Goal: Information Seeking & Learning: Check status

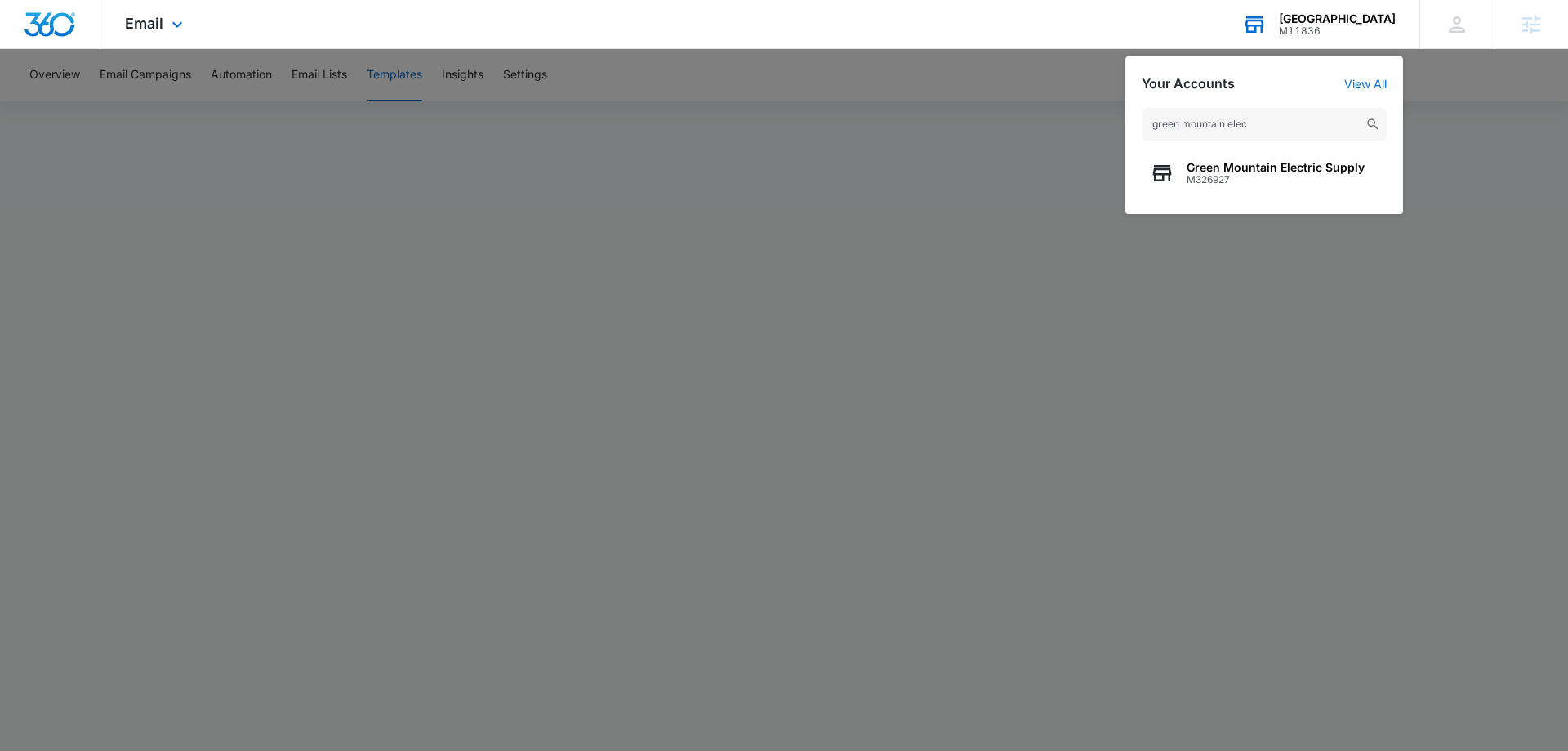
type input "green mountain elec"
click at [1270, 176] on span "M326927" at bounding box center [1275, 179] width 178 height 11
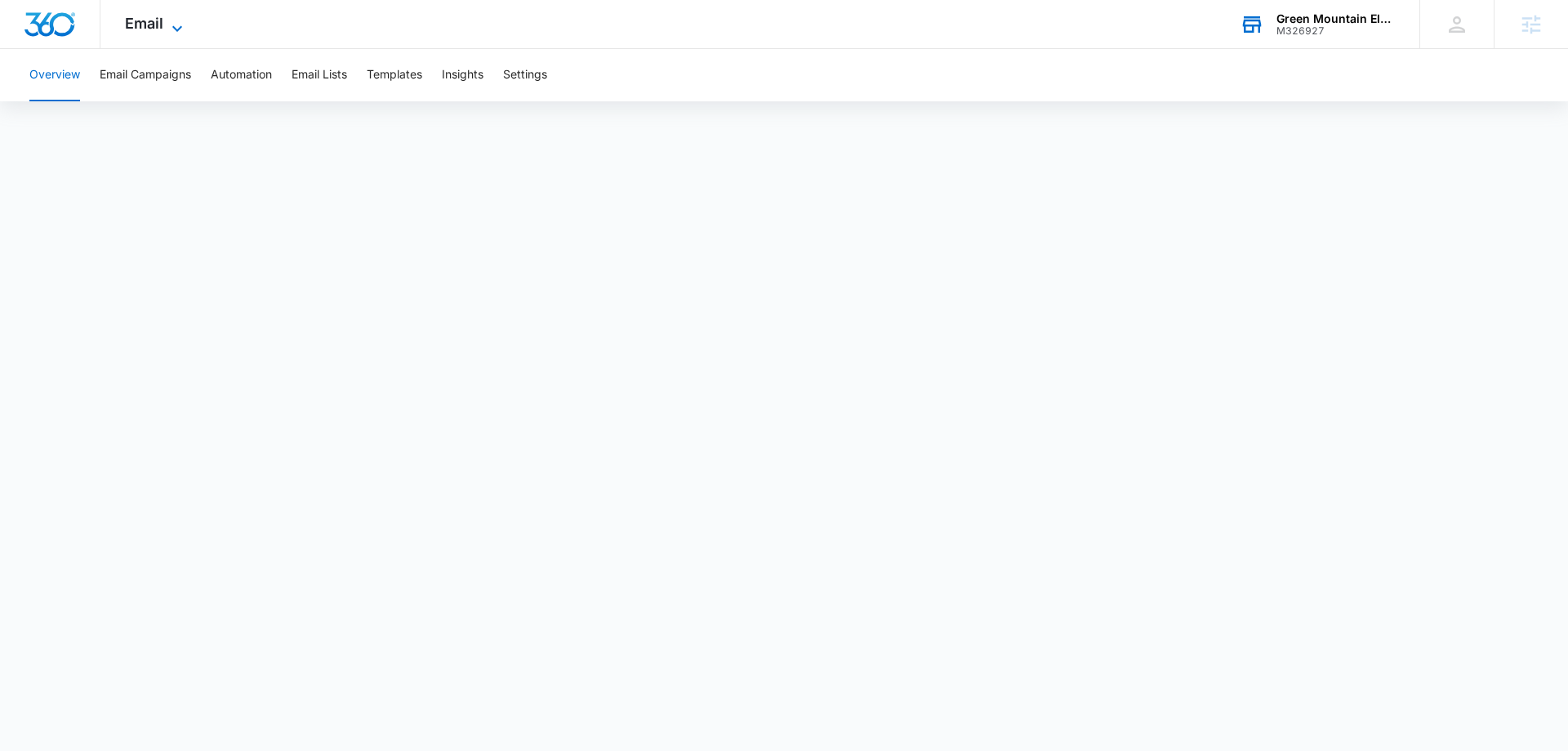
click at [155, 25] on span "Email" at bounding box center [145, 24] width 39 height 18
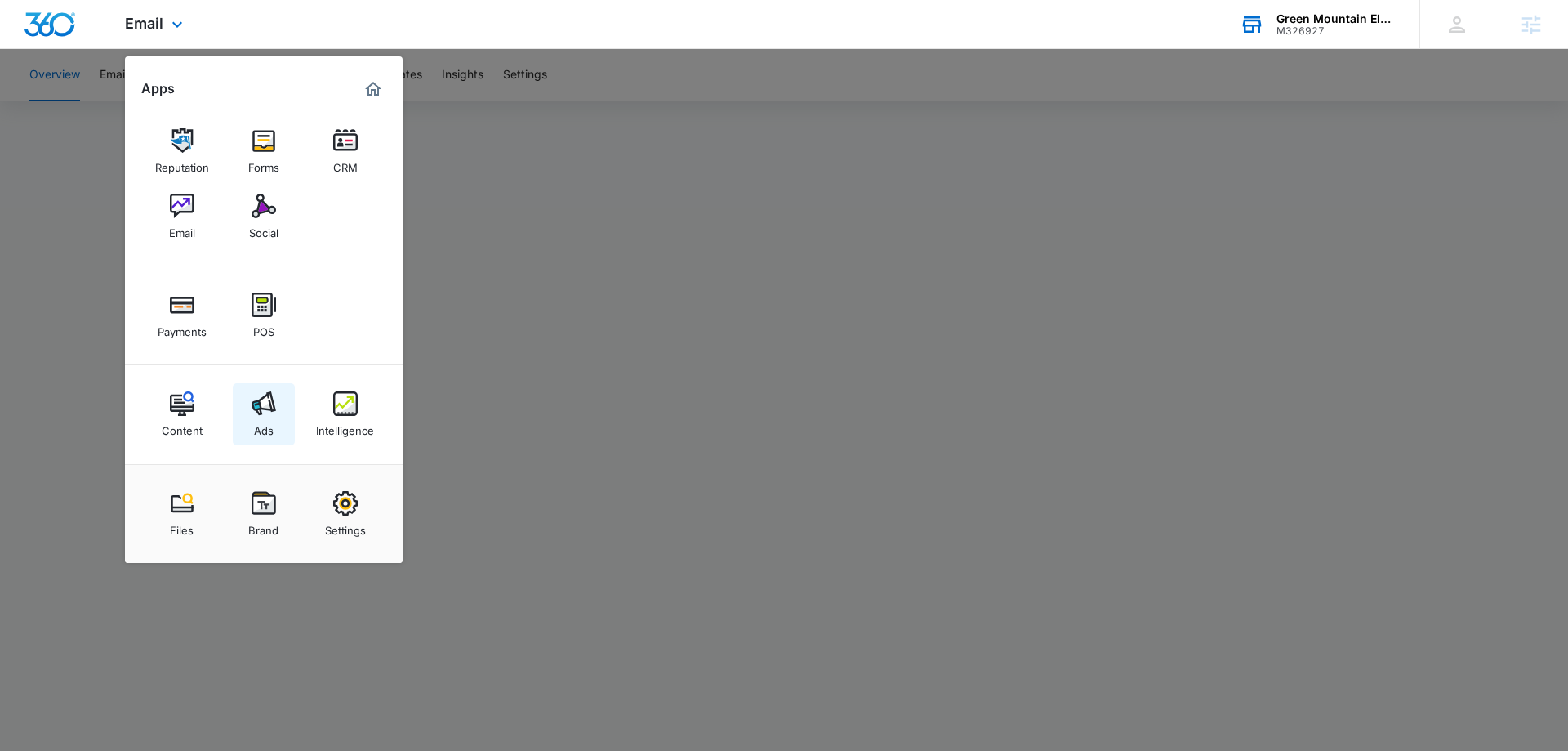
click at [267, 390] on link "Ads" at bounding box center [263, 414] width 62 height 62
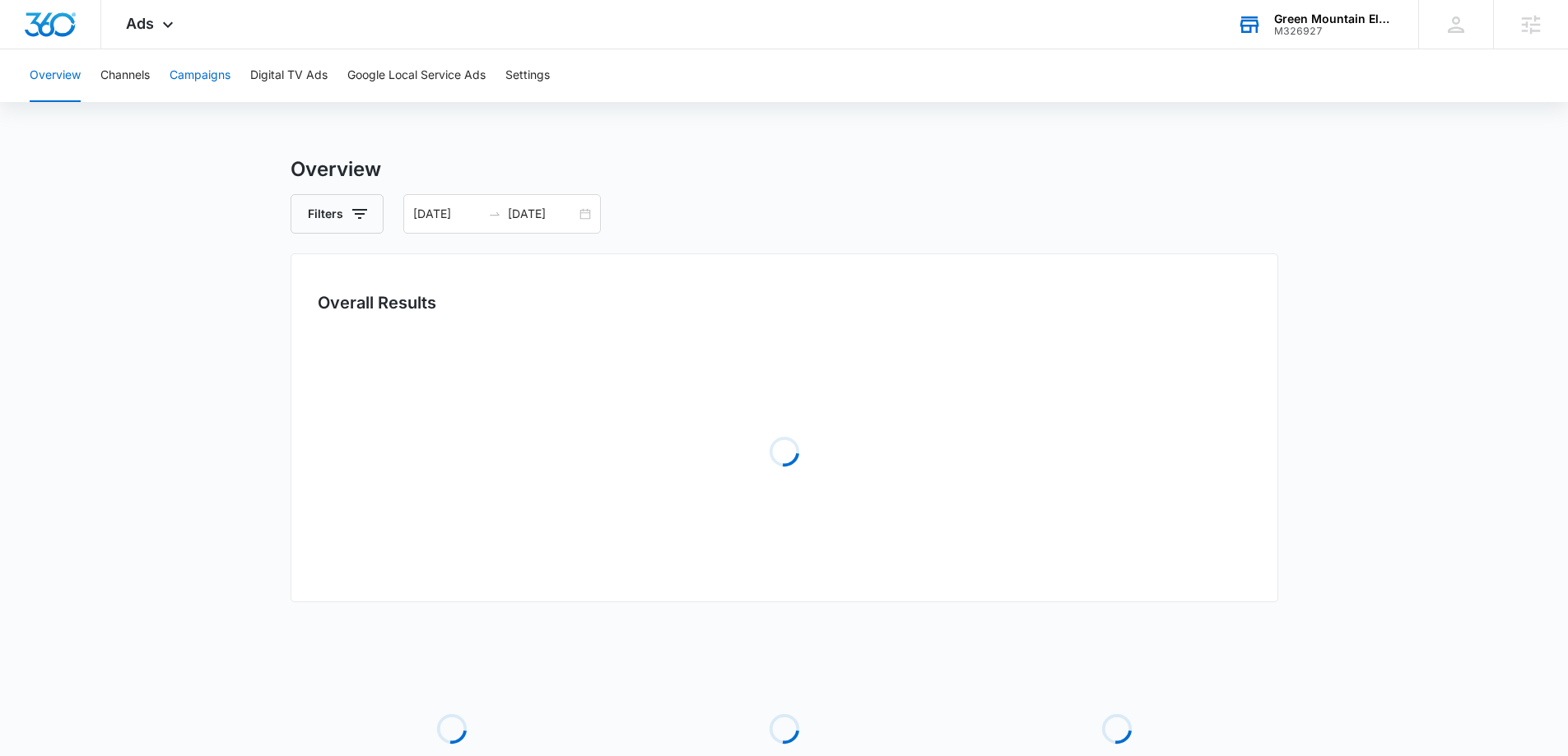
click at [216, 72] on button "Campaigns" at bounding box center [200, 76] width 61 height 53
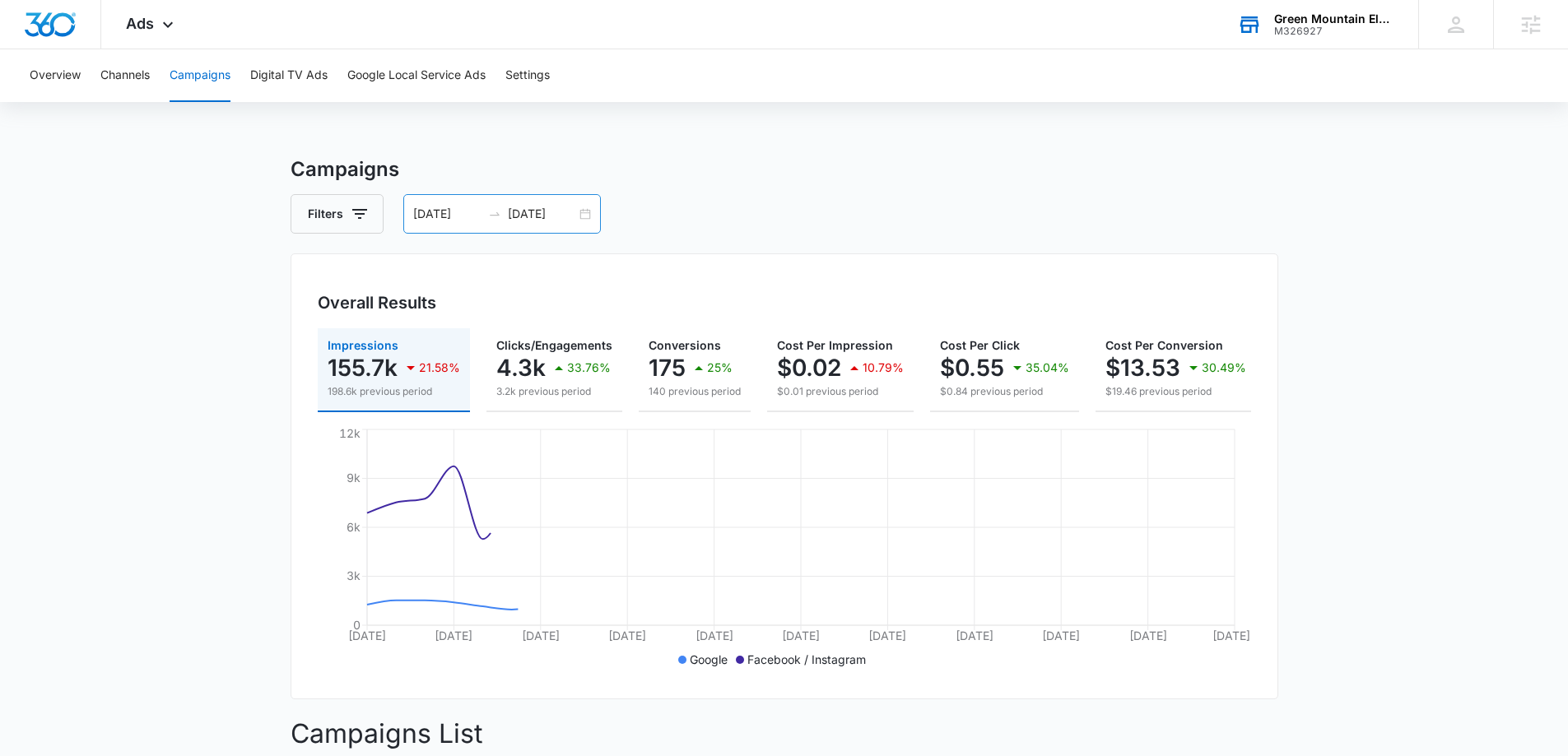
click at [450, 225] on div "07/19/2025 08/18/2025" at bounding box center [502, 214] width 198 height 40
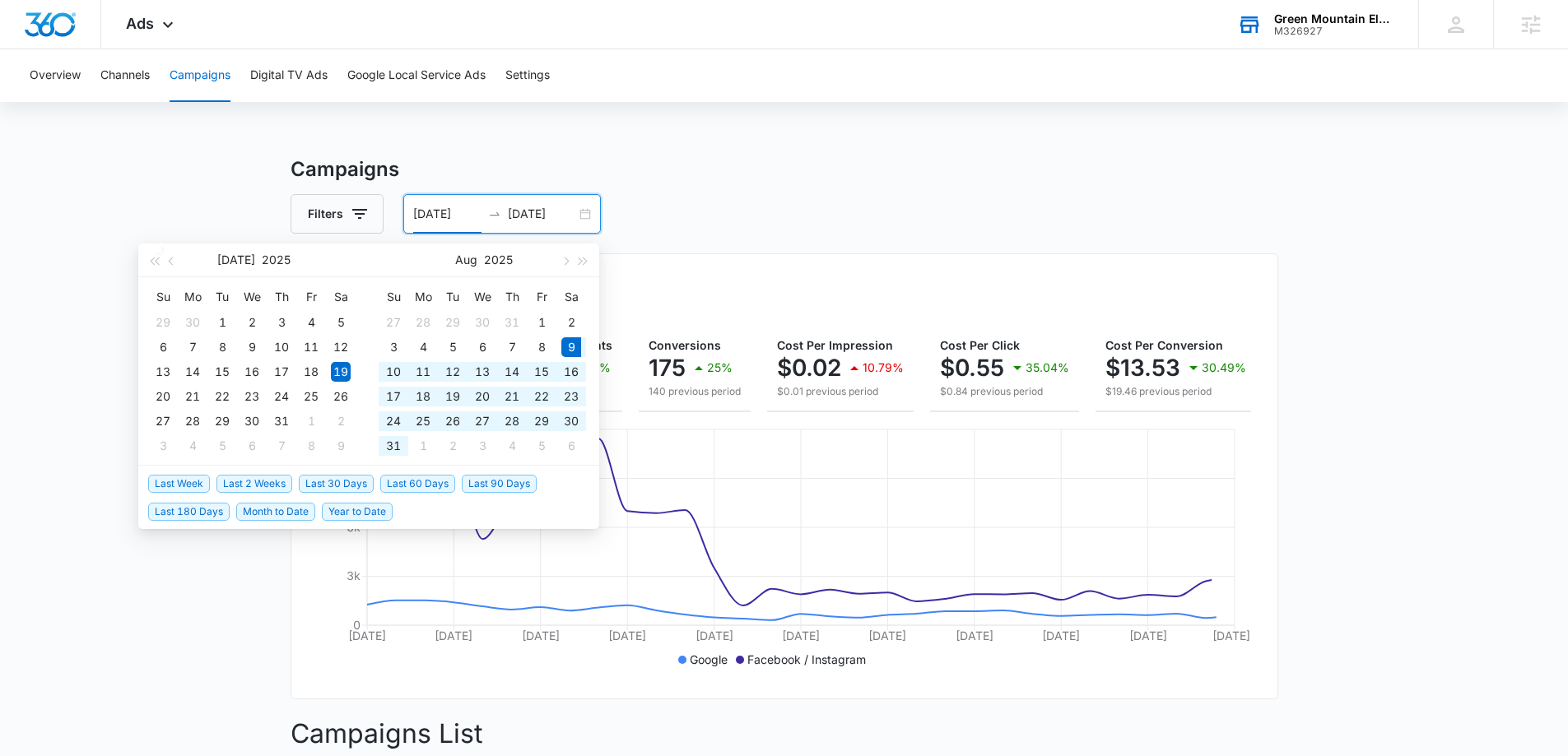
click at [358, 485] on span "Last 30 Days" at bounding box center [336, 483] width 75 height 18
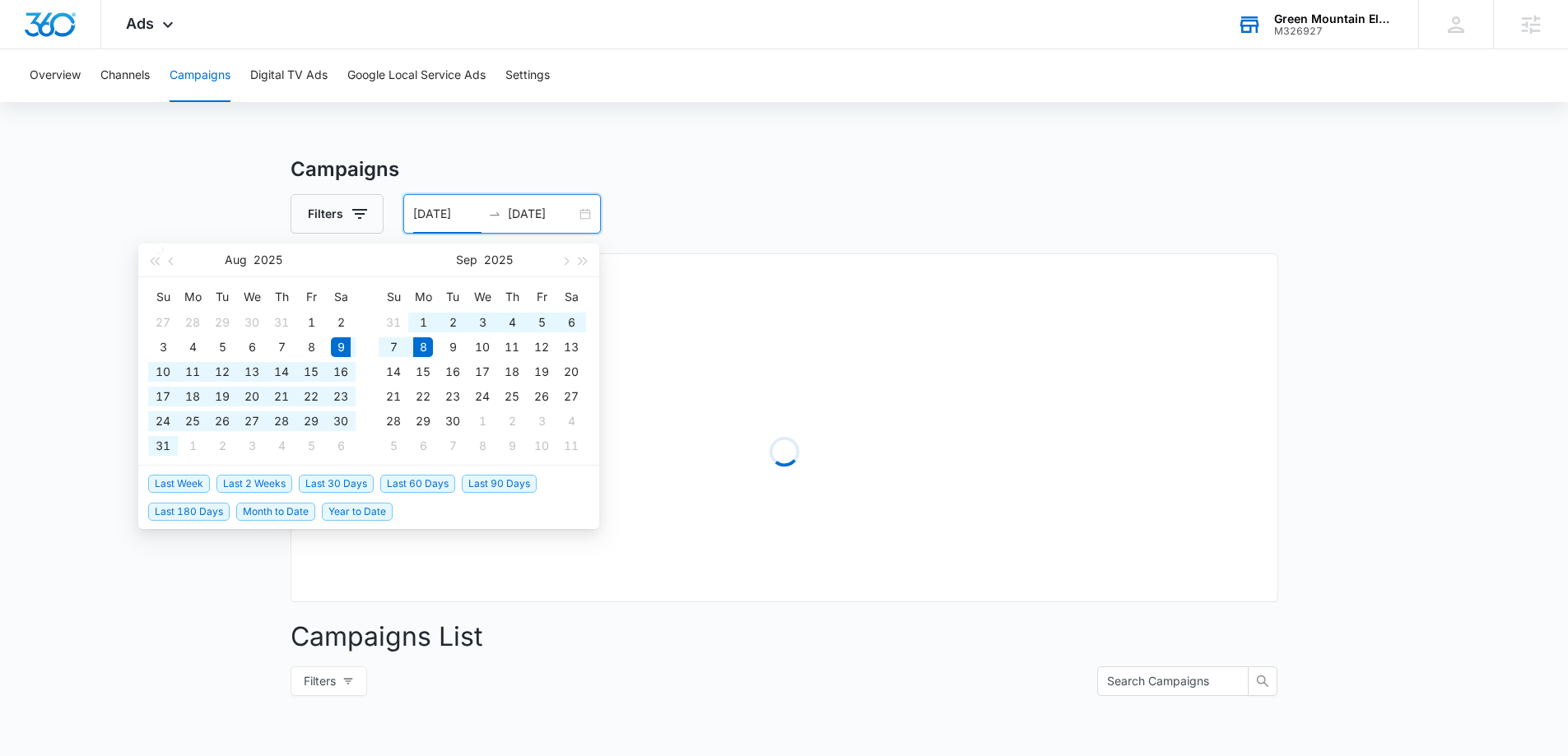
type input "[DATE]"
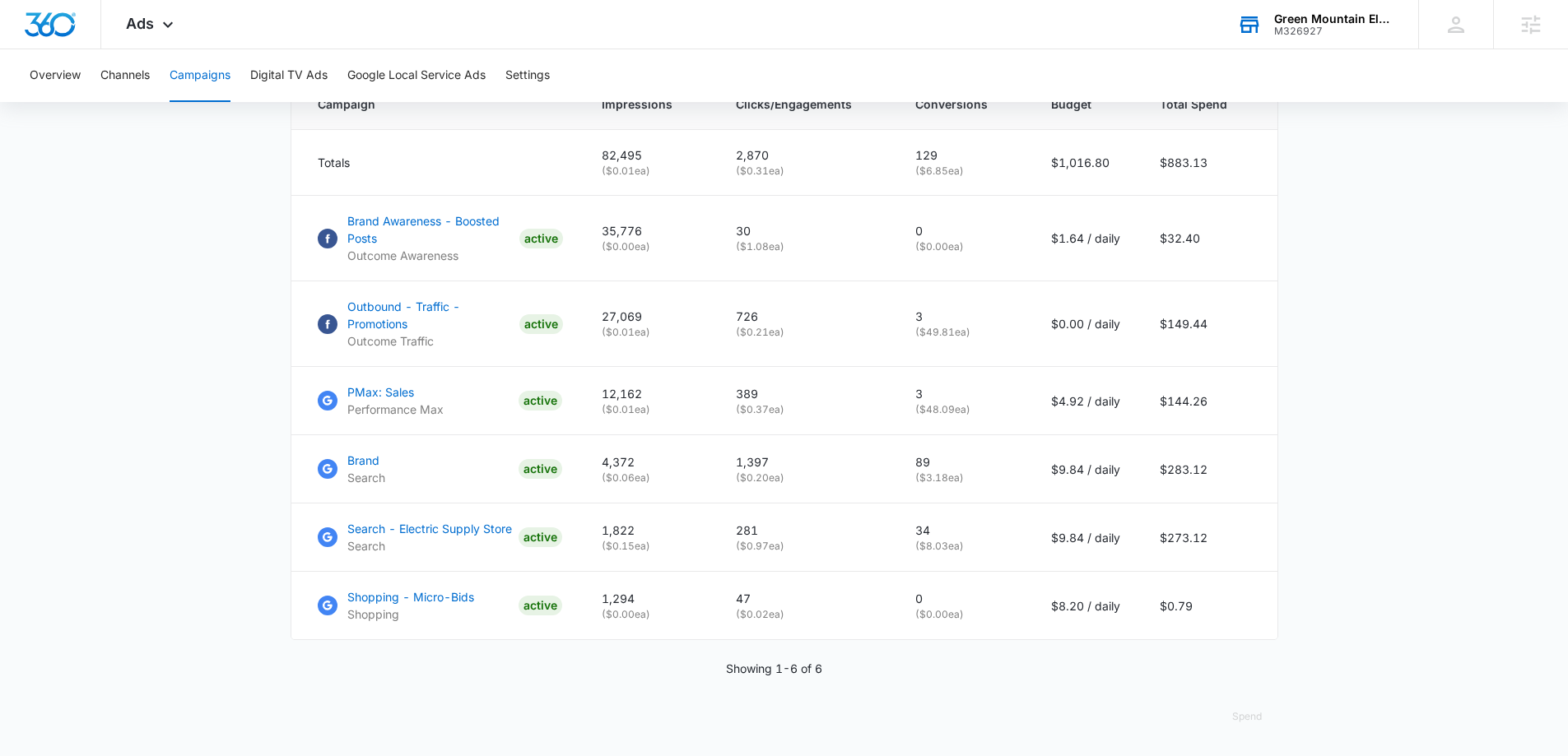
scroll to position [737, 0]
click at [183, 165] on main "Campaigns Filters 08/09/2025 09/08/2025 Overall Results Impressions 82.5k 59.46…" at bounding box center [784, 93] width 1568 height 1327
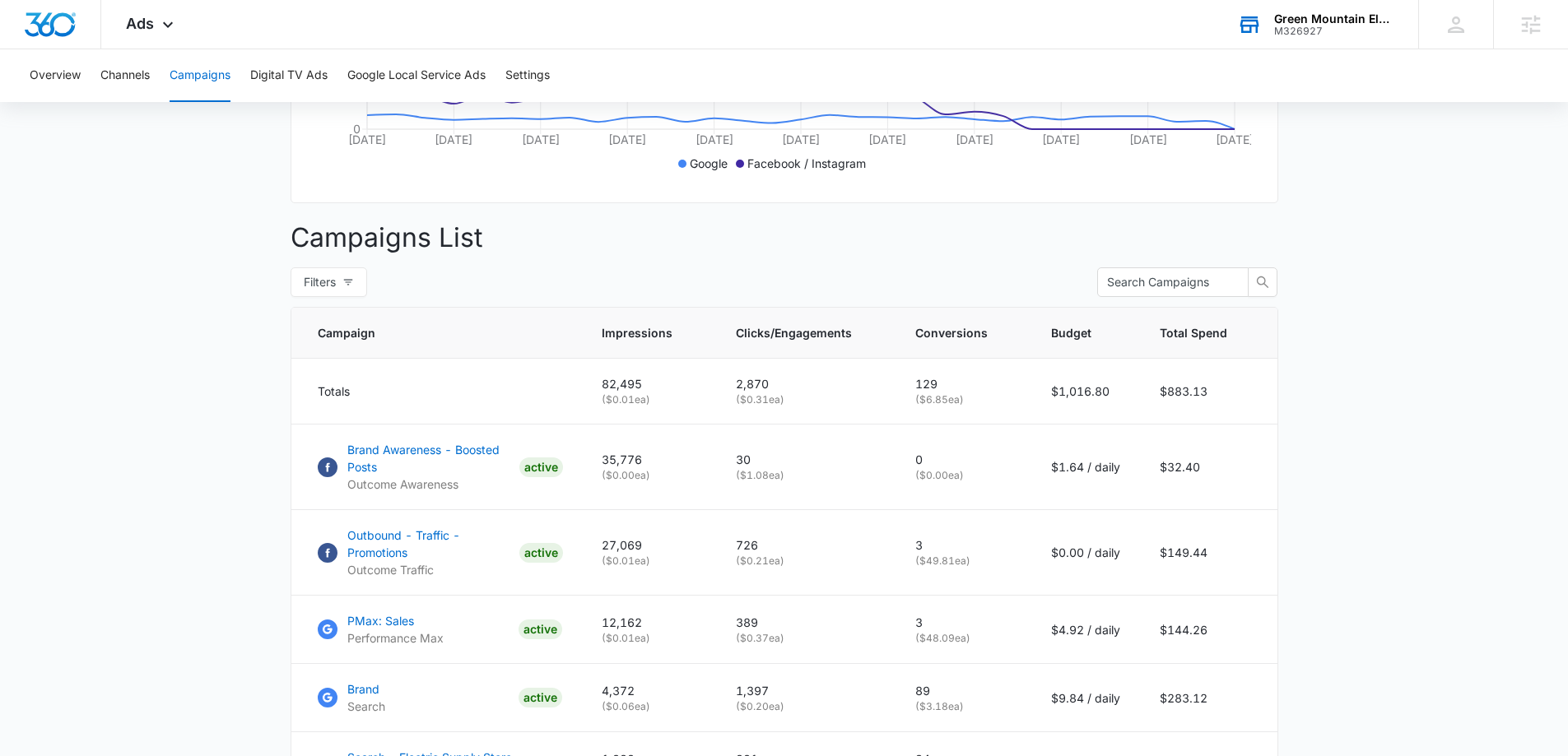
scroll to position [490, 0]
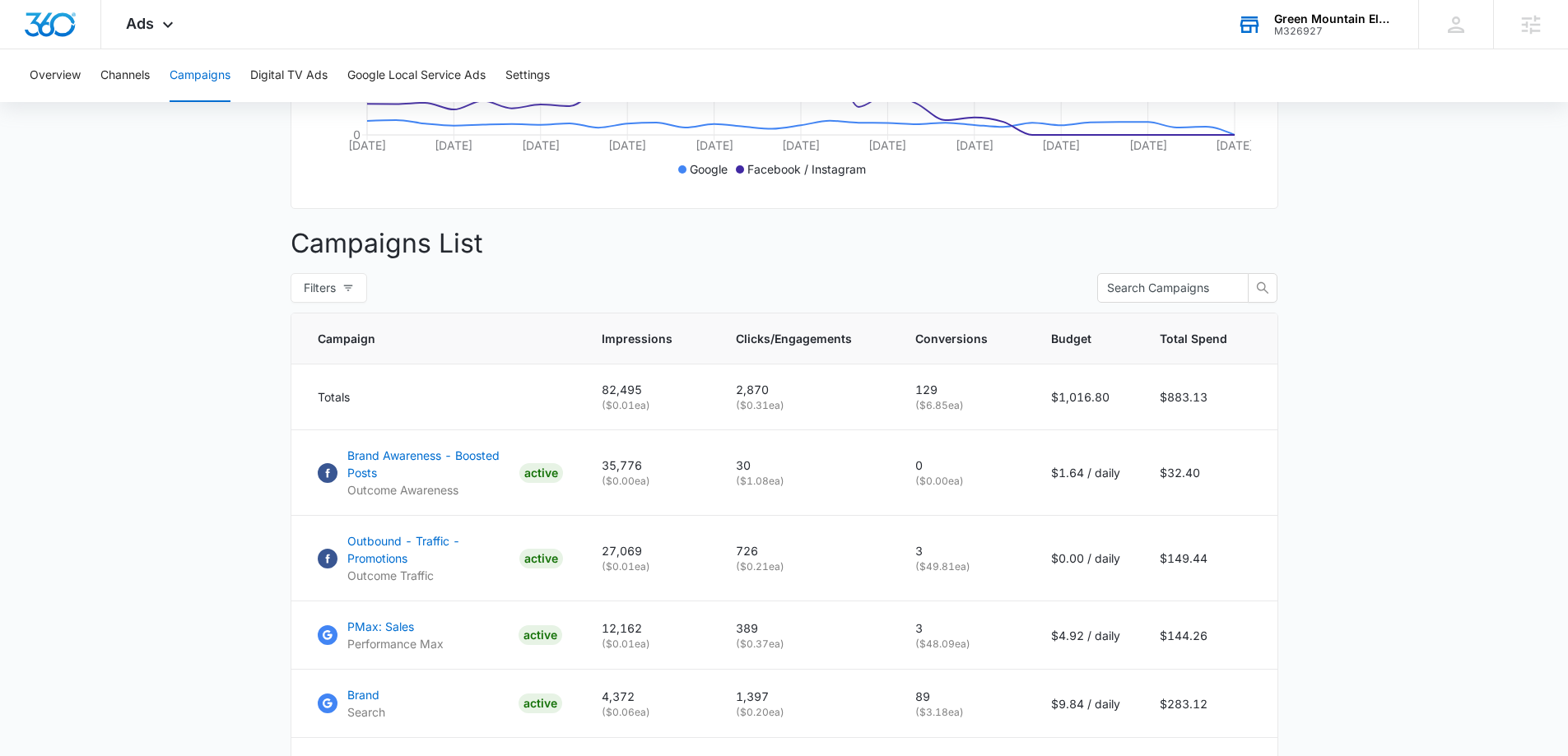
click at [148, 495] on main "Campaigns Filters 08/09/2025 09/08/2025 Overall Results Impressions 82.5k 59.46…" at bounding box center [784, 328] width 1568 height 1327
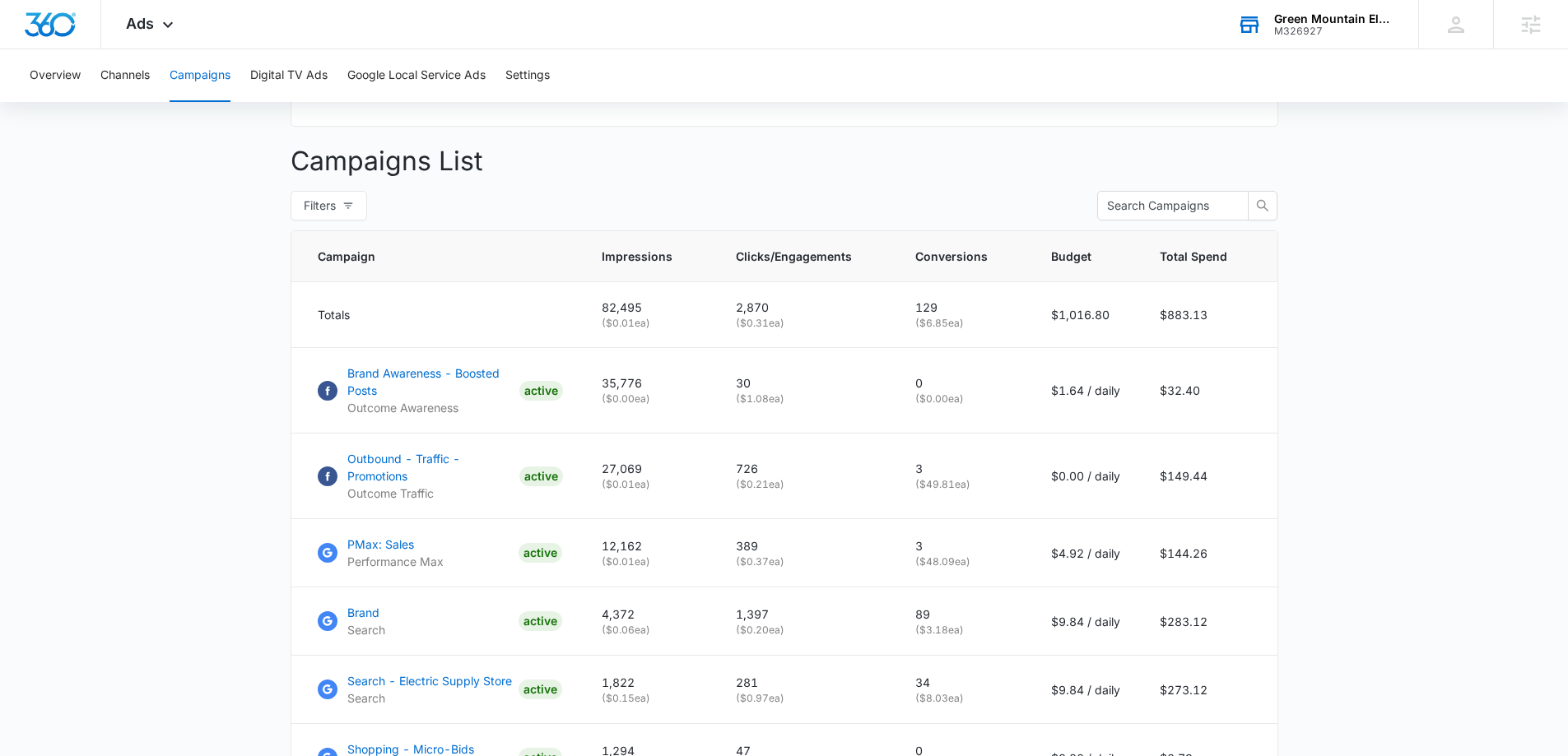
scroll to position [654, 0]
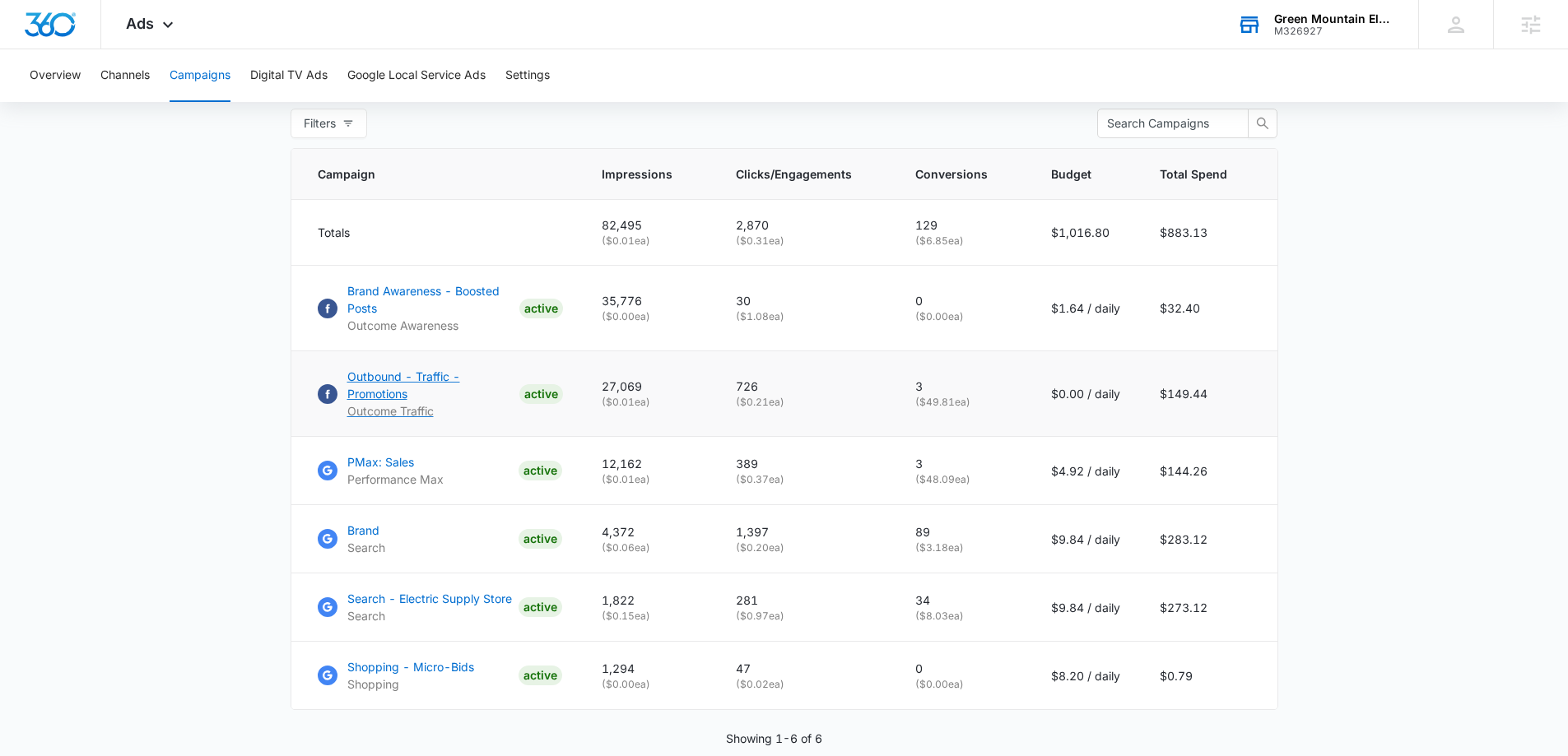
click at [374, 402] on p "Outbound - Traffic - Promotions" at bounding box center [429, 384] width 165 height 34
click at [157, 414] on main "Campaigns Filters 08/09/2025 09/08/2025 Overall Results Impressions 82.5k 59.46…" at bounding box center [784, 163] width 1568 height 1327
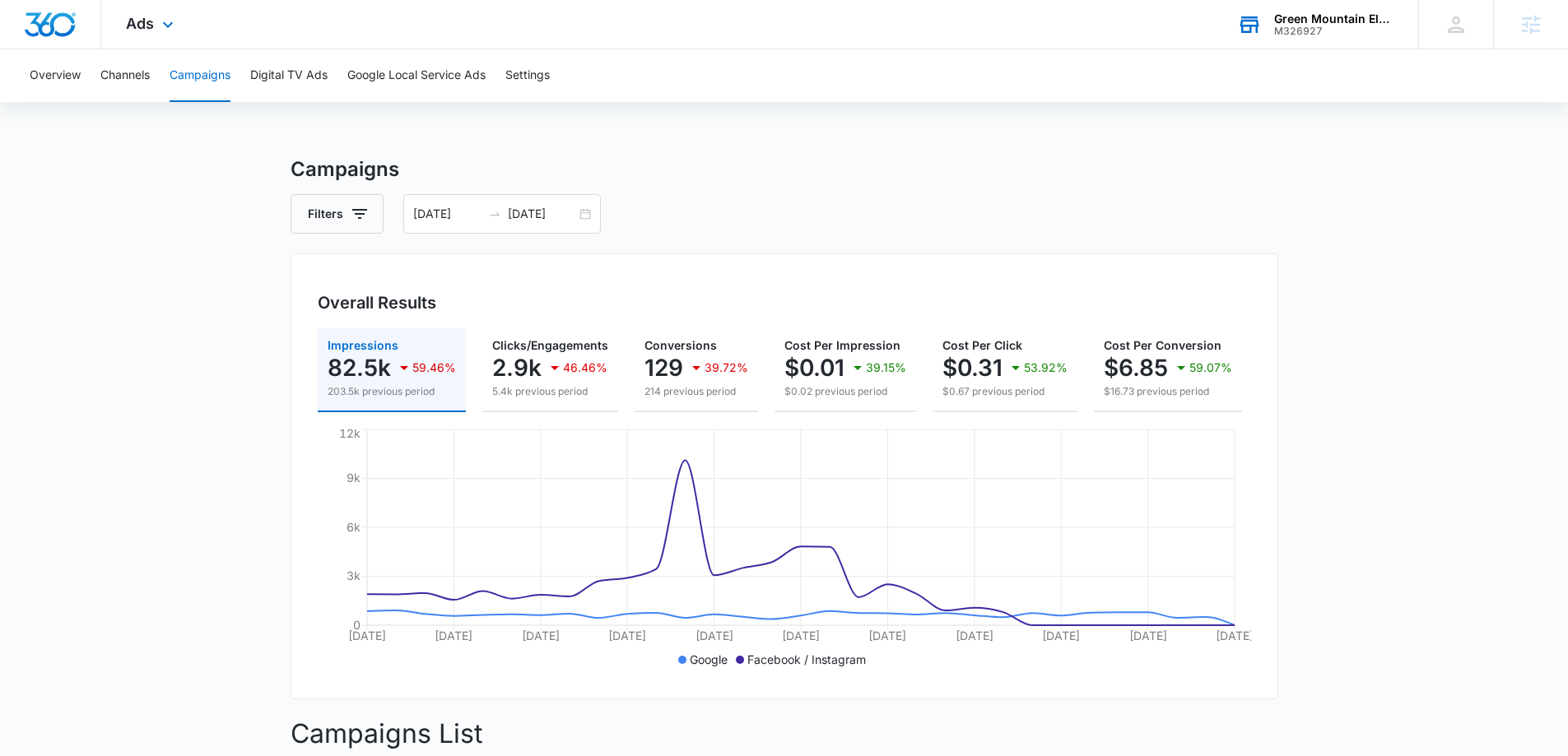
click at [175, 36] on div "Ads Apps Reputation Forms CRM Email Social Payments POS Content Ads Intelligenc…" at bounding box center [152, 24] width 102 height 49
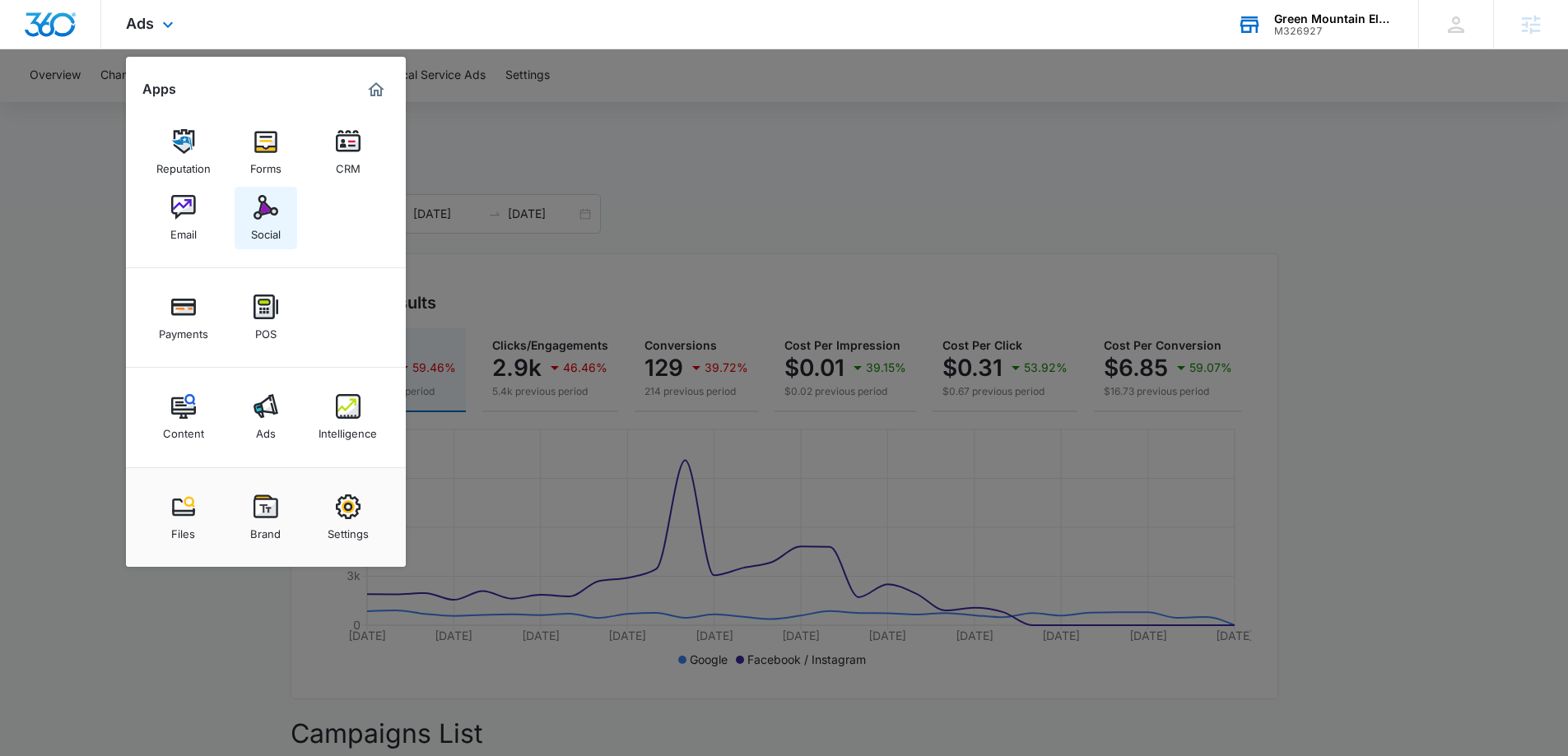
click at [271, 200] on img at bounding box center [266, 208] width 25 height 25
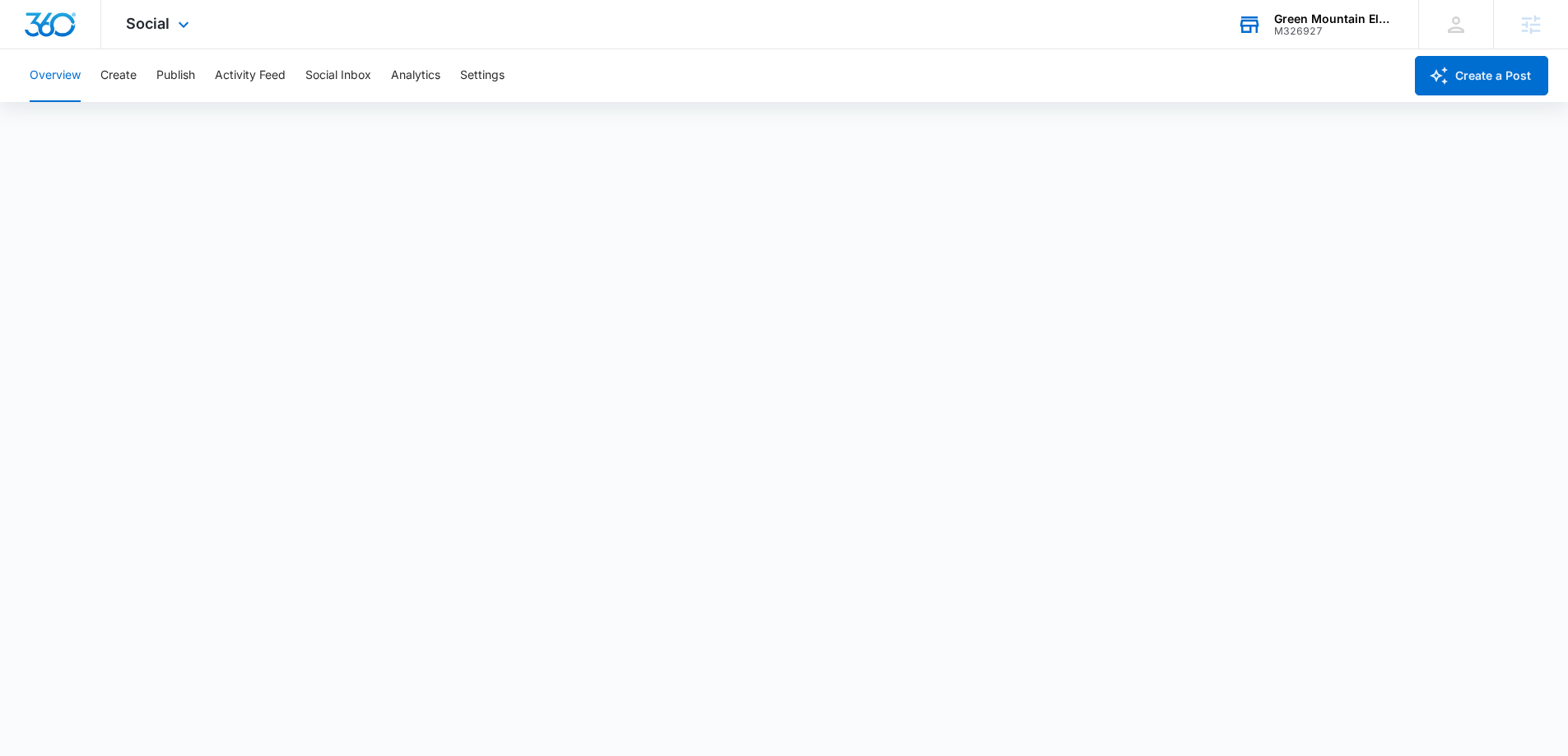
click at [152, 11] on div "Social Apps Reputation Forms CRM Email Social Payments POS Content Ads Intellig…" at bounding box center [160, 24] width 117 height 49
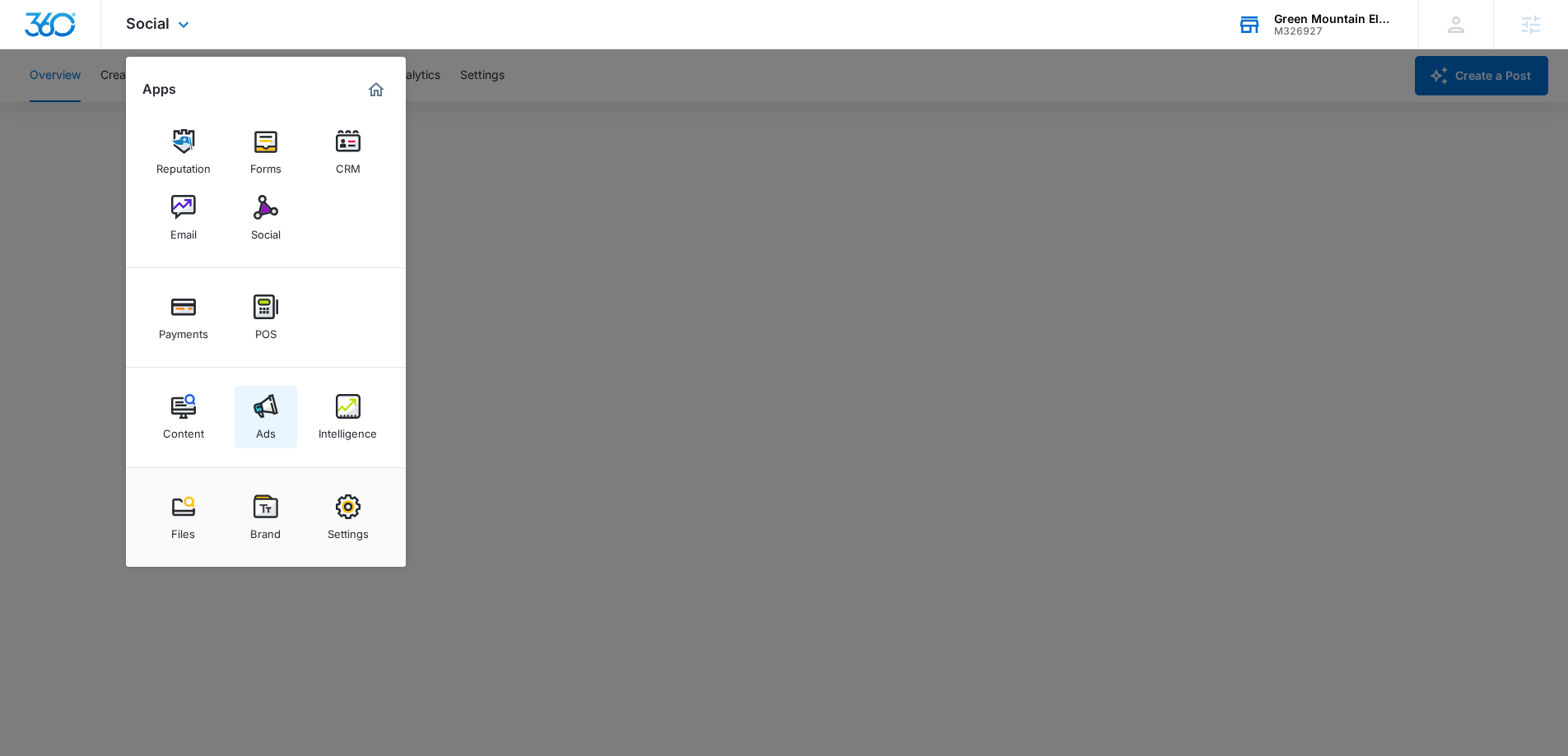
click at [270, 390] on link "Ads" at bounding box center [265, 417] width 63 height 63
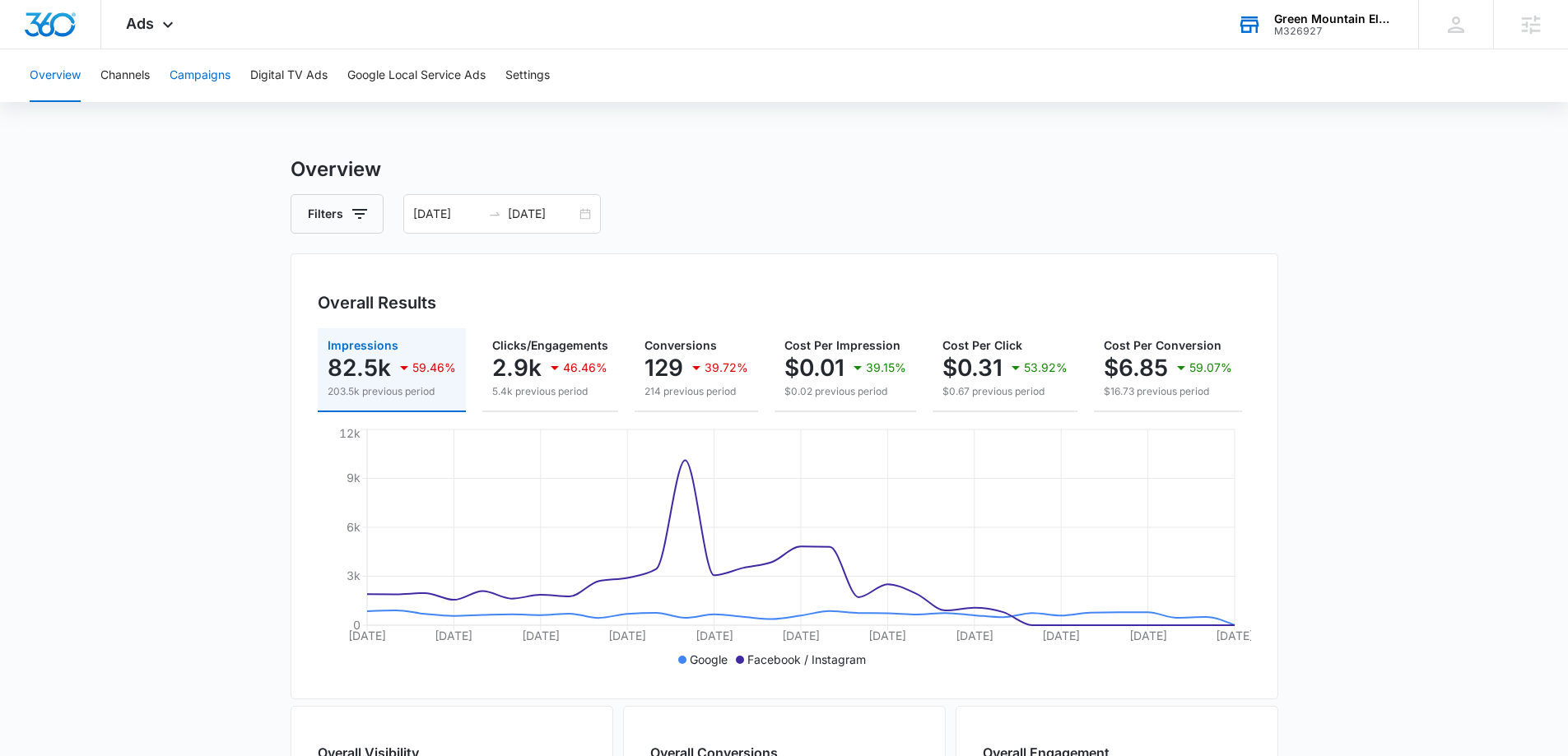
click at [196, 80] on button "Campaigns" at bounding box center [200, 76] width 61 height 53
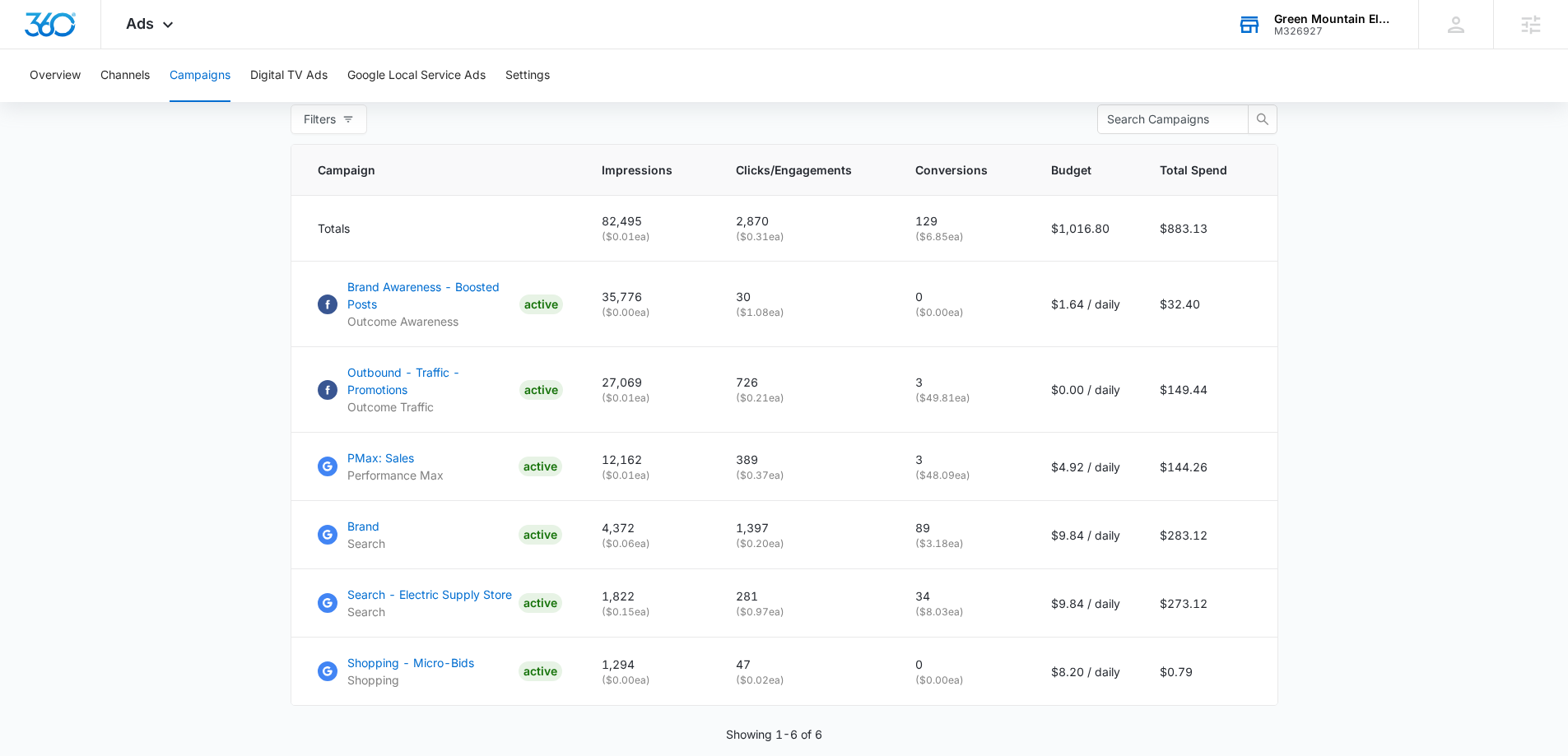
scroll to position [737, 0]
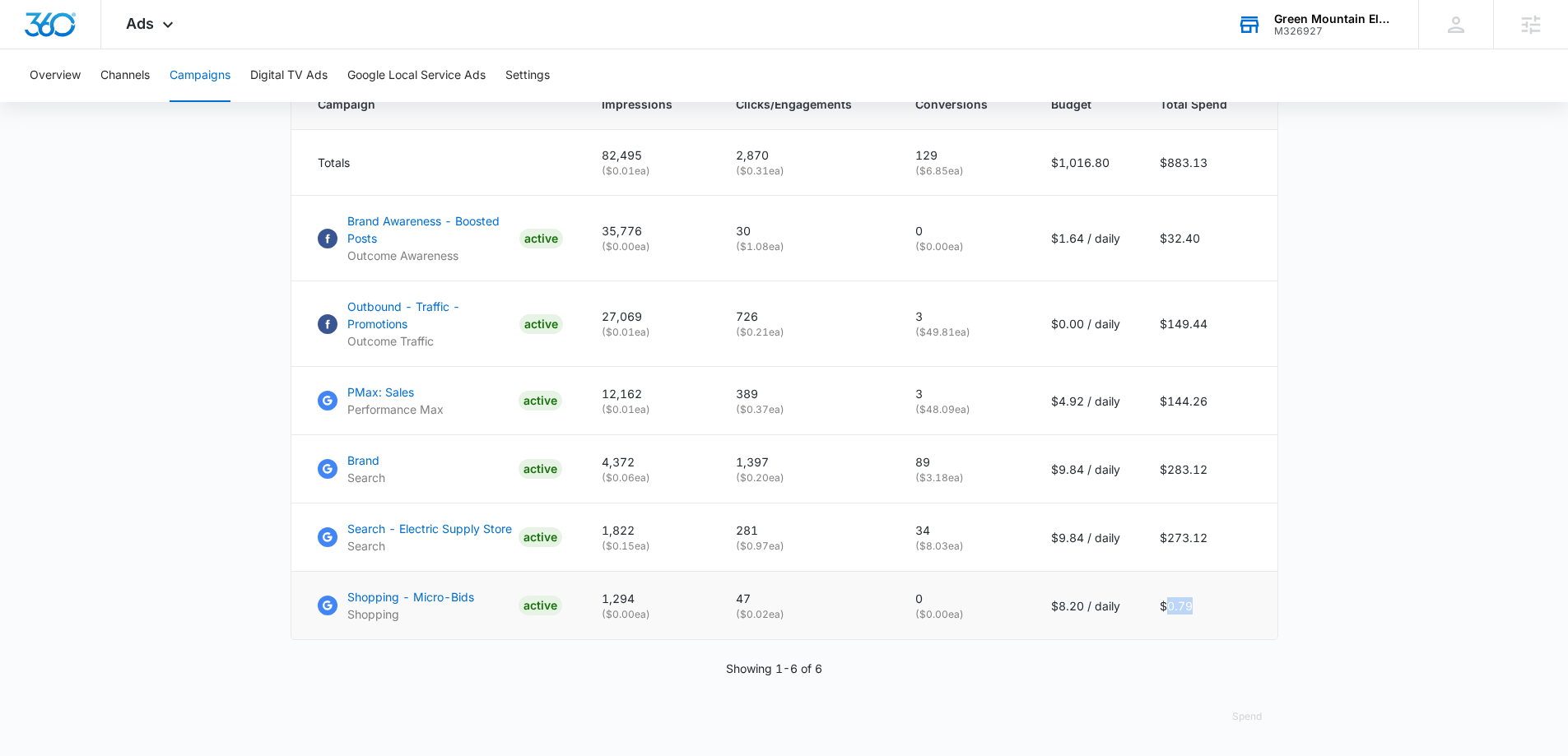
drag, startPoint x: 1169, startPoint y: 610, endPoint x: 1227, endPoint y: 602, distance: 58.5
click at [1227, 602] on td "$0.79" at bounding box center [1208, 605] width 138 height 68
click at [1290, 571] on main "Campaigns Filters 08/09/2025 09/08/2025 Overall Results Impressions 82.5k 59.46…" at bounding box center [784, 93] width 1568 height 1327
drag, startPoint x: 916, startPoint y: 462, endPoint x: 943, endPoint y: 463, distance: 27.0
click at [943, 463] on td "89 ( $3.18 ea)" at bounding box center [963, 469] width 136 height 68
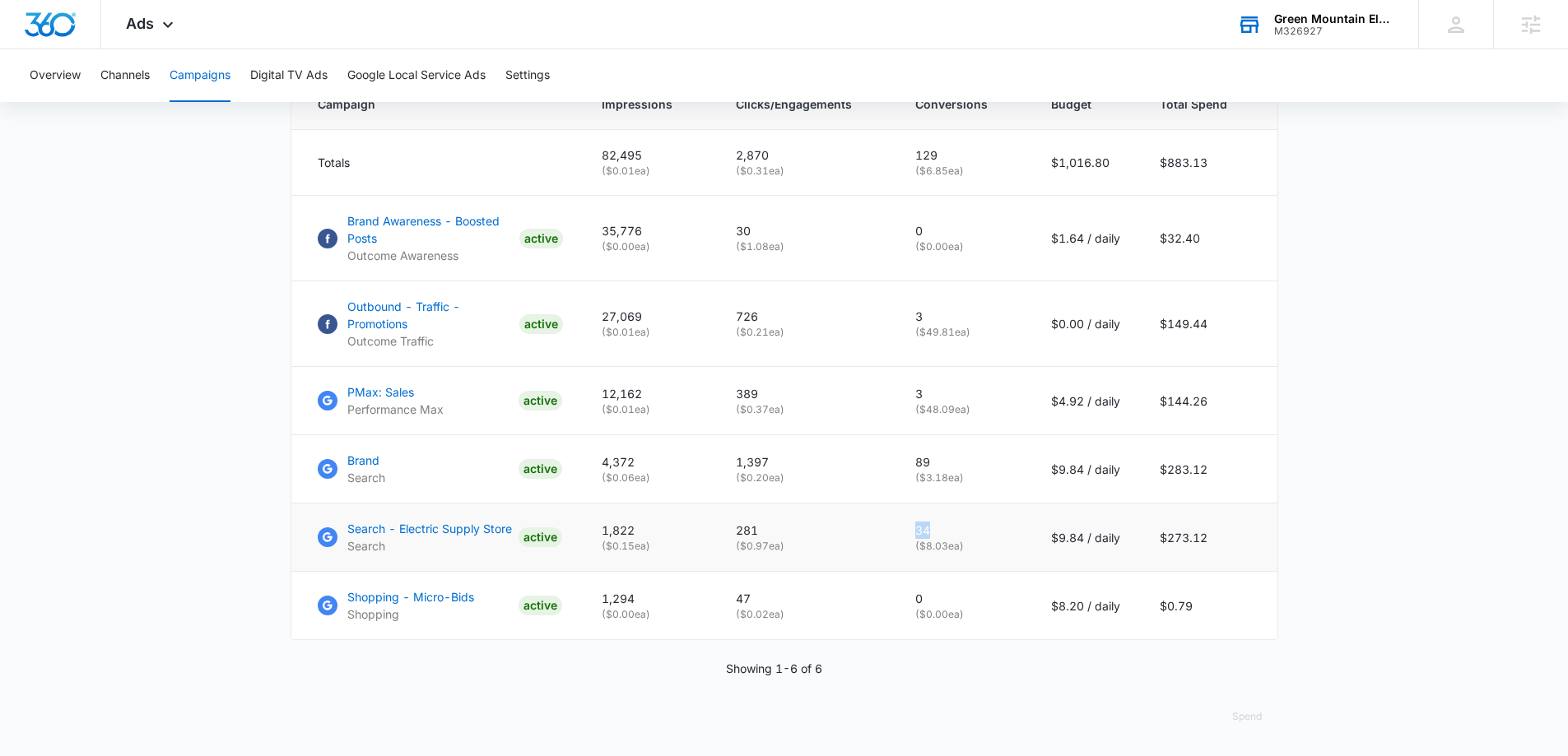
drag, startPoint x: 920, startPoint y: 533, endPoint x: 945, endPoint y: 523, distance: 26.9
click at [945, 523] on p "34" at bounding box center [963, 531] width 96 height 18
drag, startPoint x: 913, startPoint y: 391, endPoint x: 944, endPoint y: 398, distance: 31.8
click at [944, 398] on td "3 ( $48.09 ea)" at bounding box center [963, 400] width 136 height 68
click at [1314, 415] on main "Campaigns Filters 08/09/2025 09/08/2025 Overall Results Impressions 82.5k 59.46…" at bounding box center [784, 93] width 1568 height 1327
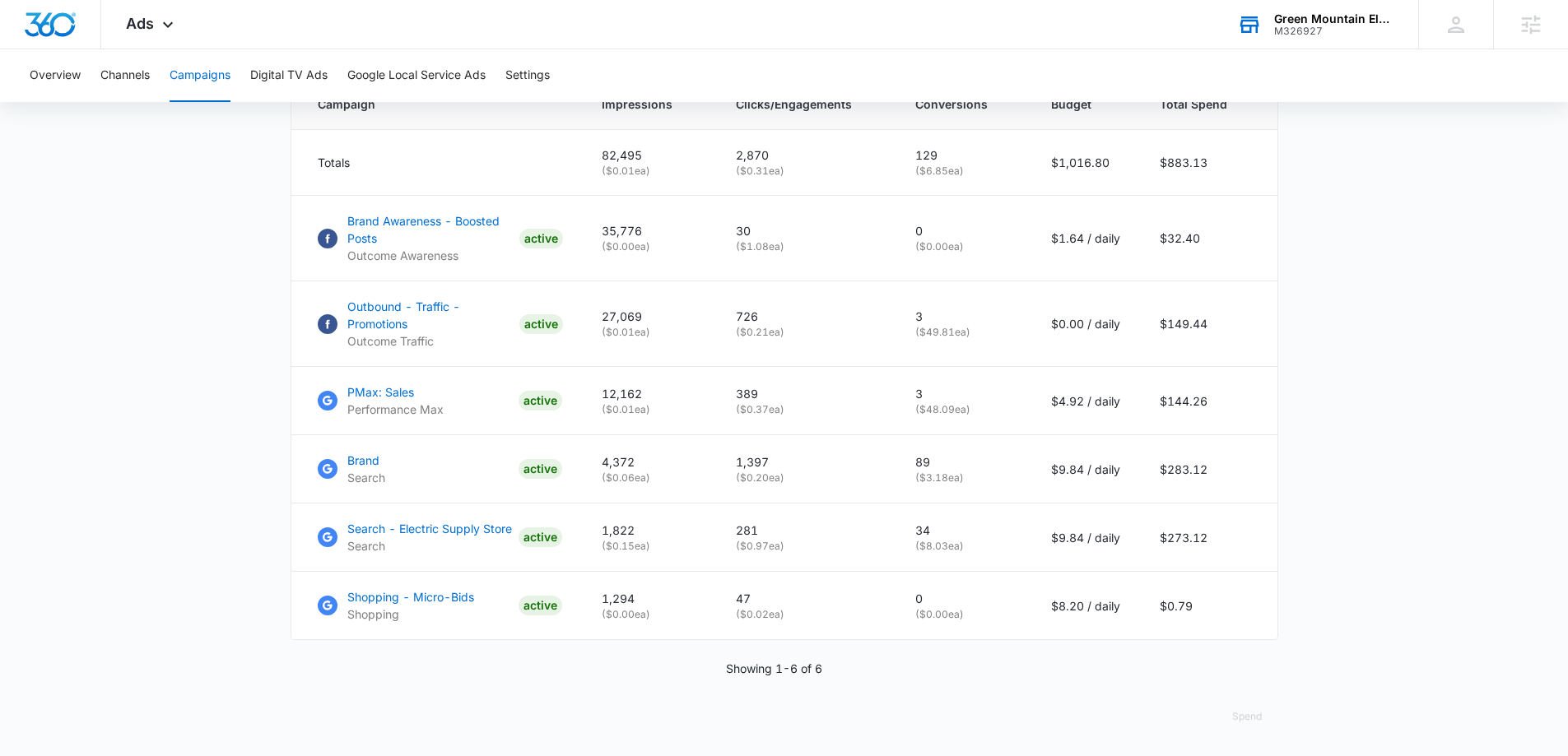
click at [190, 481] on main "Campaigns Filters 08/09/2025 09/08/2025 Overall Results Impressions 82.5k 59.46…" at bounding box center [784, 93] width 1568 height 1327
drag, startPoint x: 921, startPoint y: 483, endPoint x: 961, endPoint y: 480, distance: 40.1
click at [961, 480] on p "( $3.18 ea)" at bounding box center [963, 478] width 96 height 15
drag, startPoint x: 914, startPoint y: 461, endPoint x: 946, endPoint y: 463, distance: 32.1
click at [946, 463] on td "89 ( $3.18 ea)" at bounding box center [963, 469] width 136 height 68
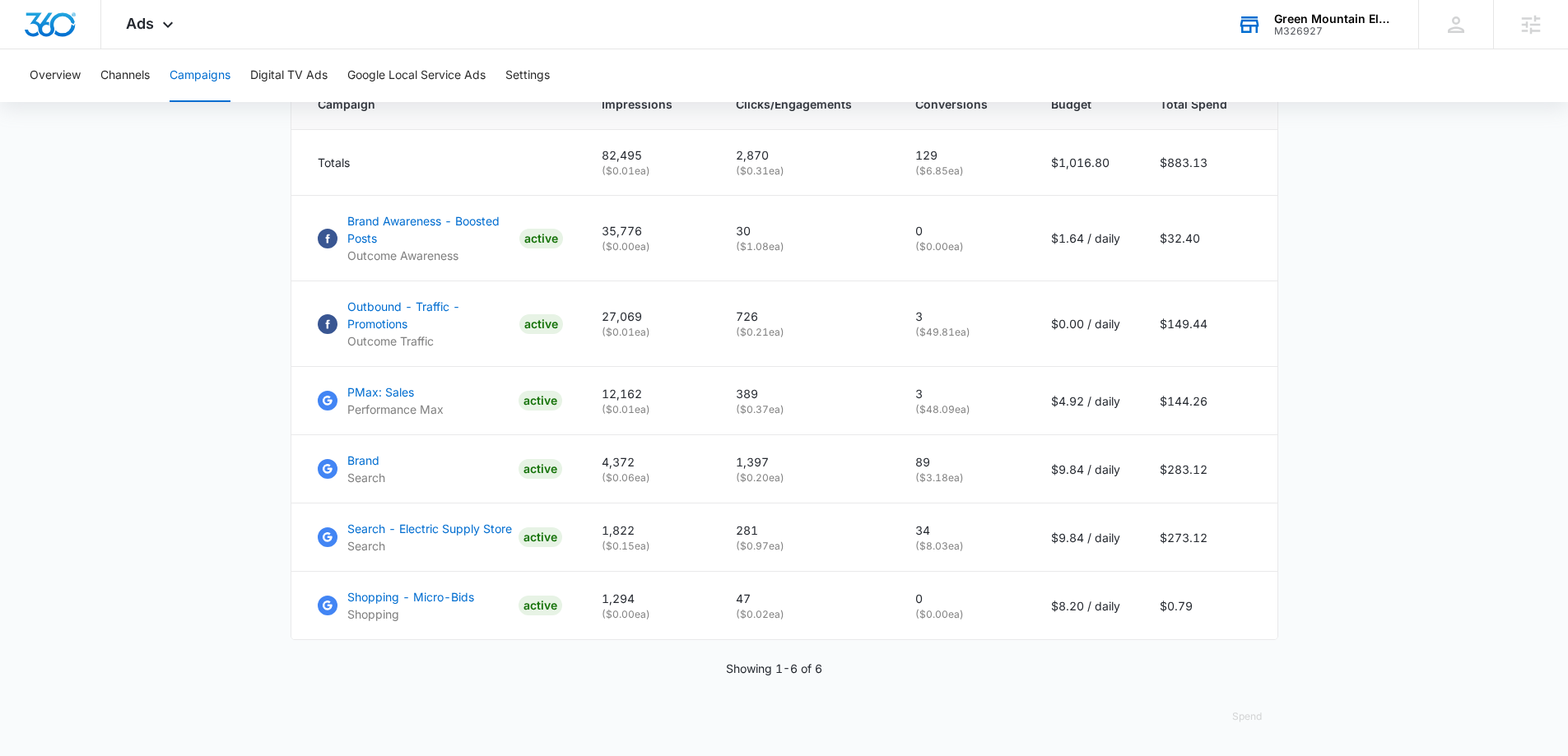
click at [266, 474] on main "Campaigns Filters 08/09/2025 09/08/2025 Overall Results Impressions 82.5k 59.46…" at bounding box center [784, 93] width 1568 height 1327
drag, startPoint x: 922, startPoint y: 541, endPoint x: 975, endPoint y: 547, distance: 53.3
click at [975, 547] on p "( $8.03 ea)" at bounding box center [963, 546] width 96 height 15
drag, startPoint x: 919, startPoint y: 532, endPoint x: 937, endPoint y: 534, distance: 18.1
click at [937, 534] on p "34" at bounding box center [963, 531] width 96 height 18
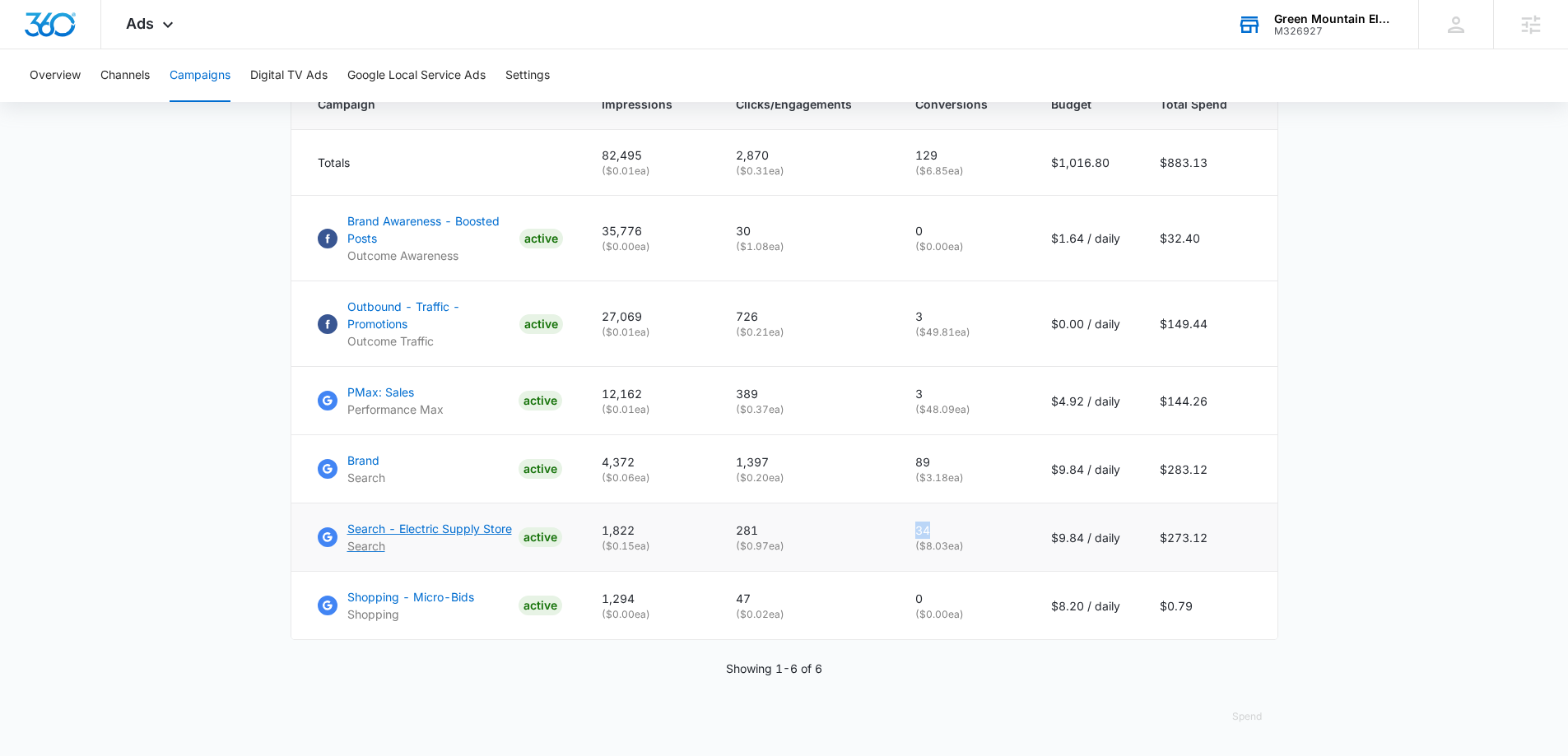
click at [467, 525] on p "Search - Electric Supply Store" at bounding box center [429, 529] width 164 height 18
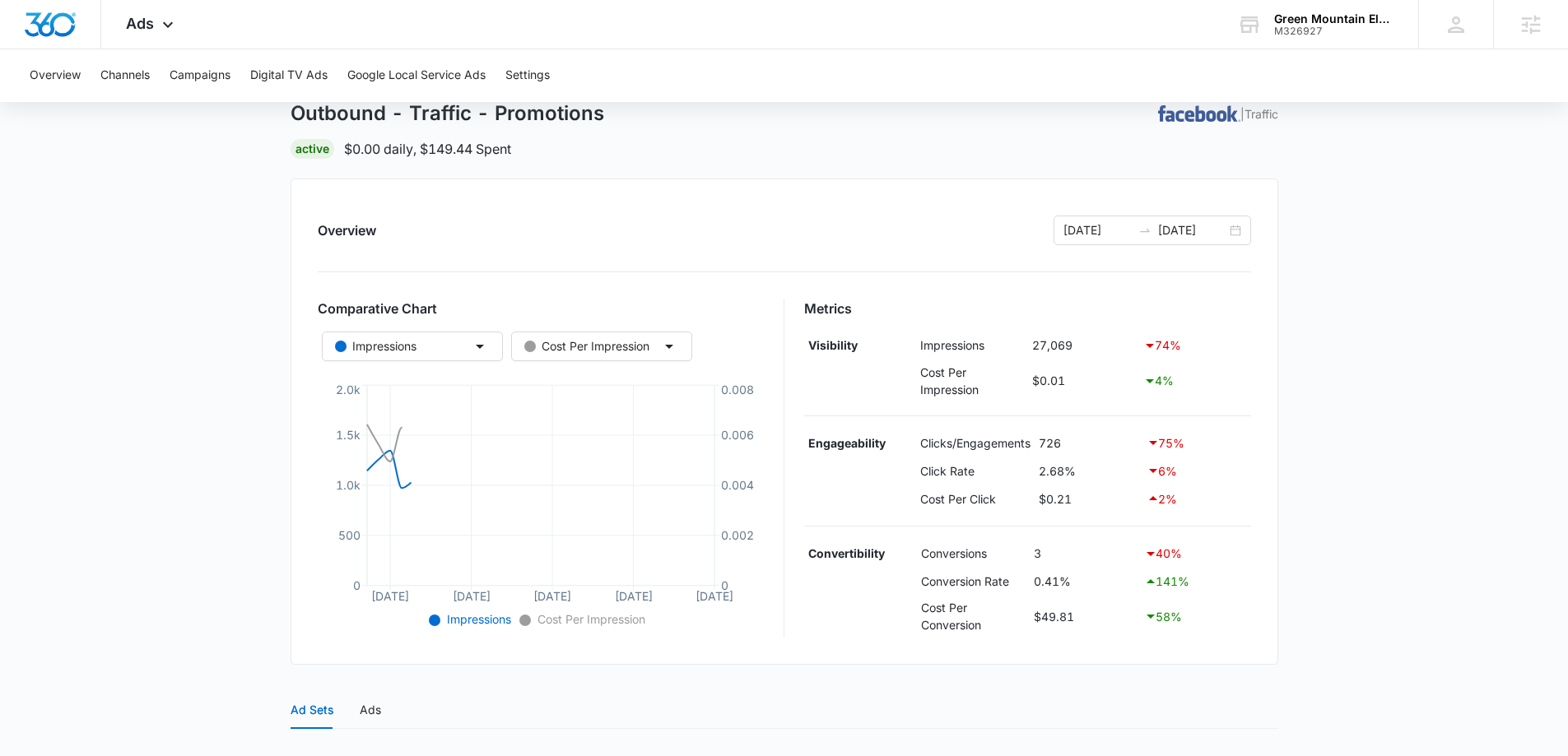
scroll to position [389, 0]
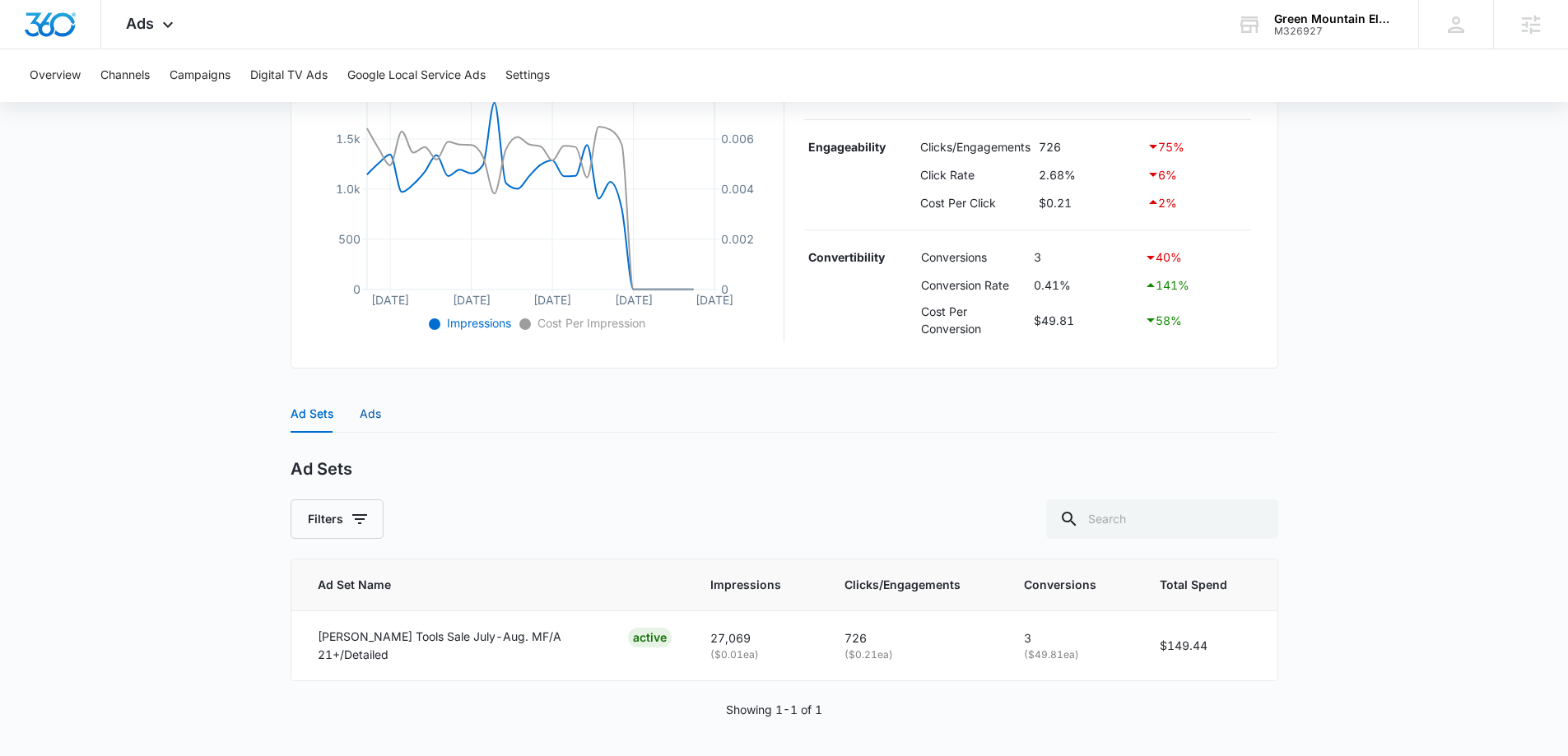
click at [378, 408] on div "Ads" at bounding box center [370, 413] width 21 height 18
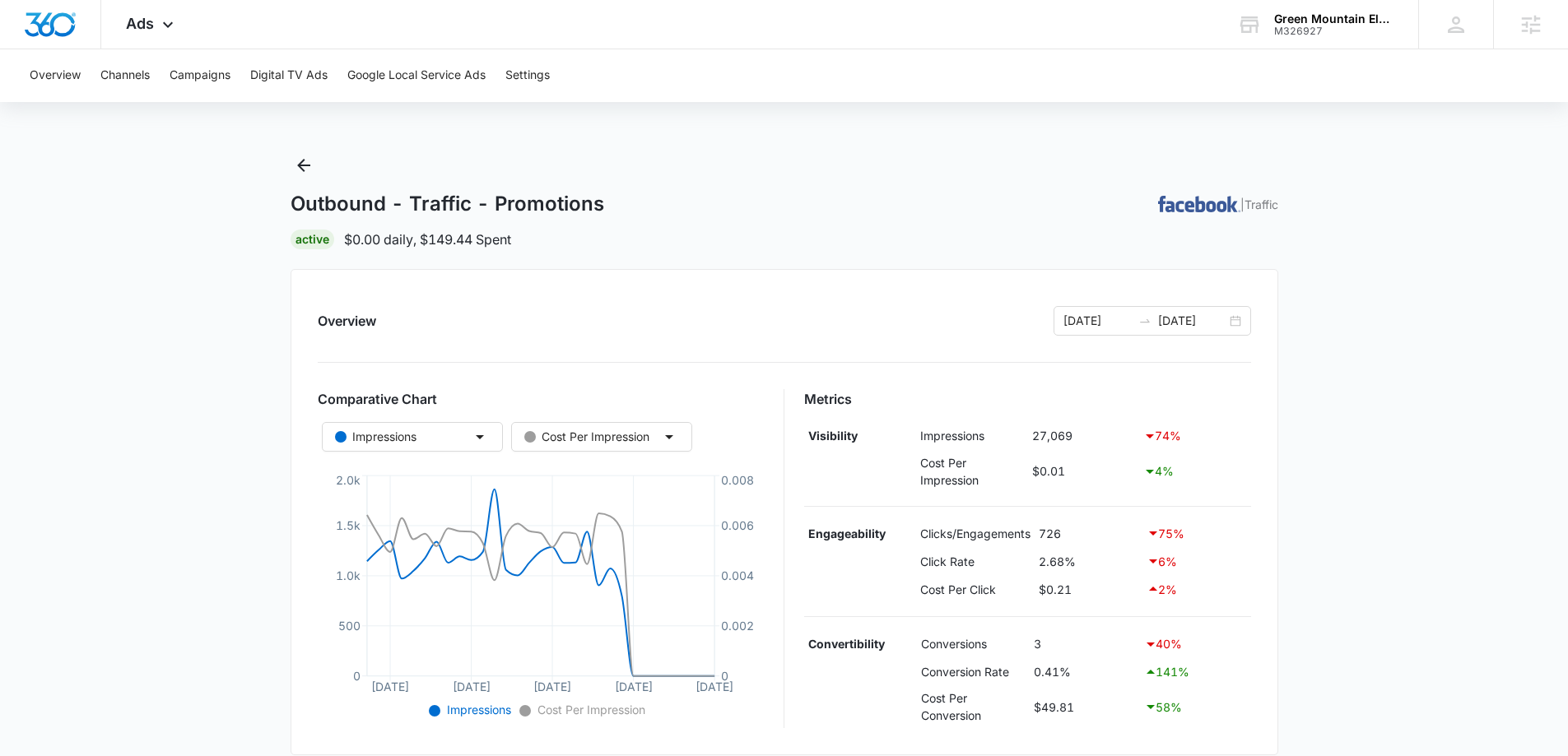
scroll to position [0, 0]
click at [297, 163] on icon "Back" at bounding box center [304, 168] width 19 height 19
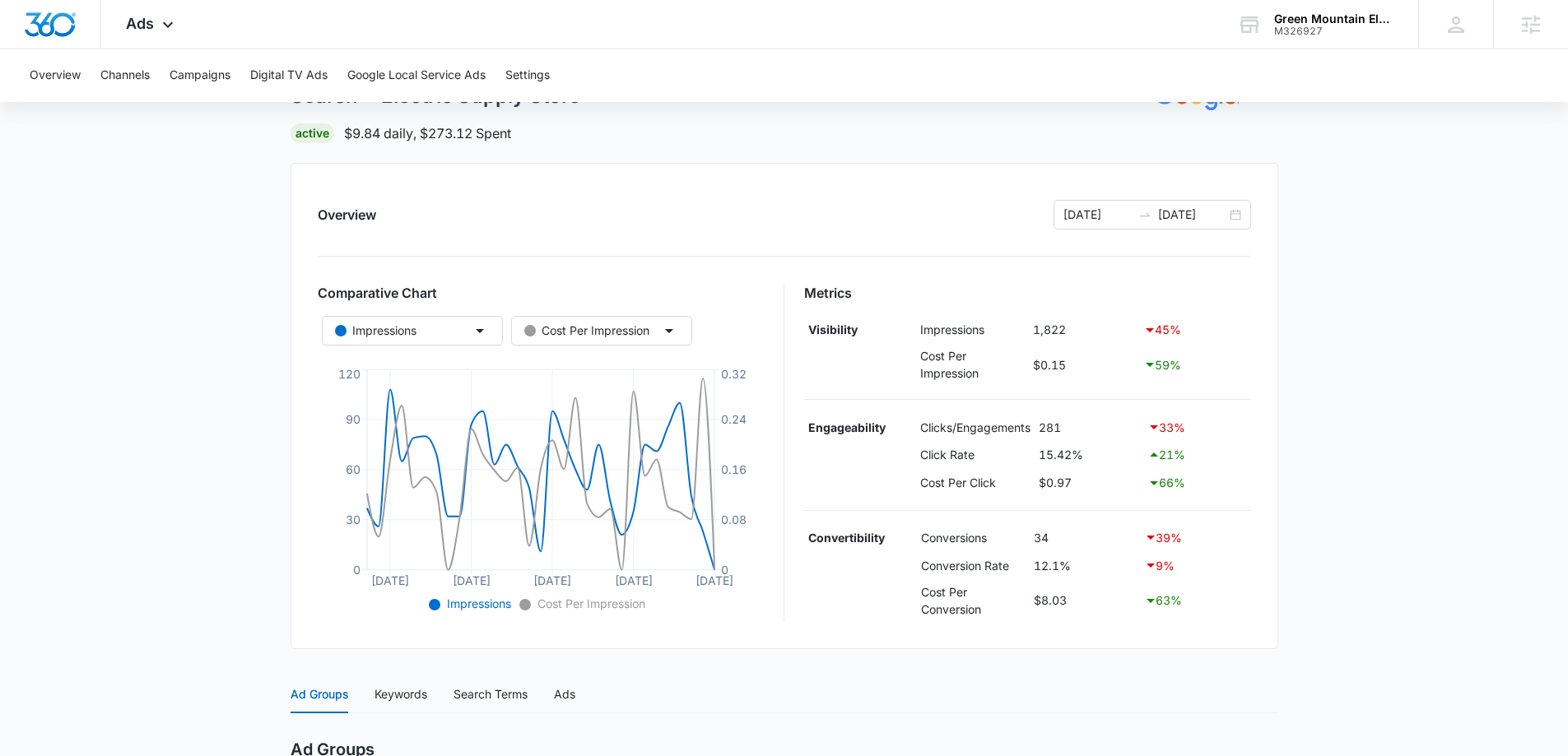
scroll to position [164, 0]
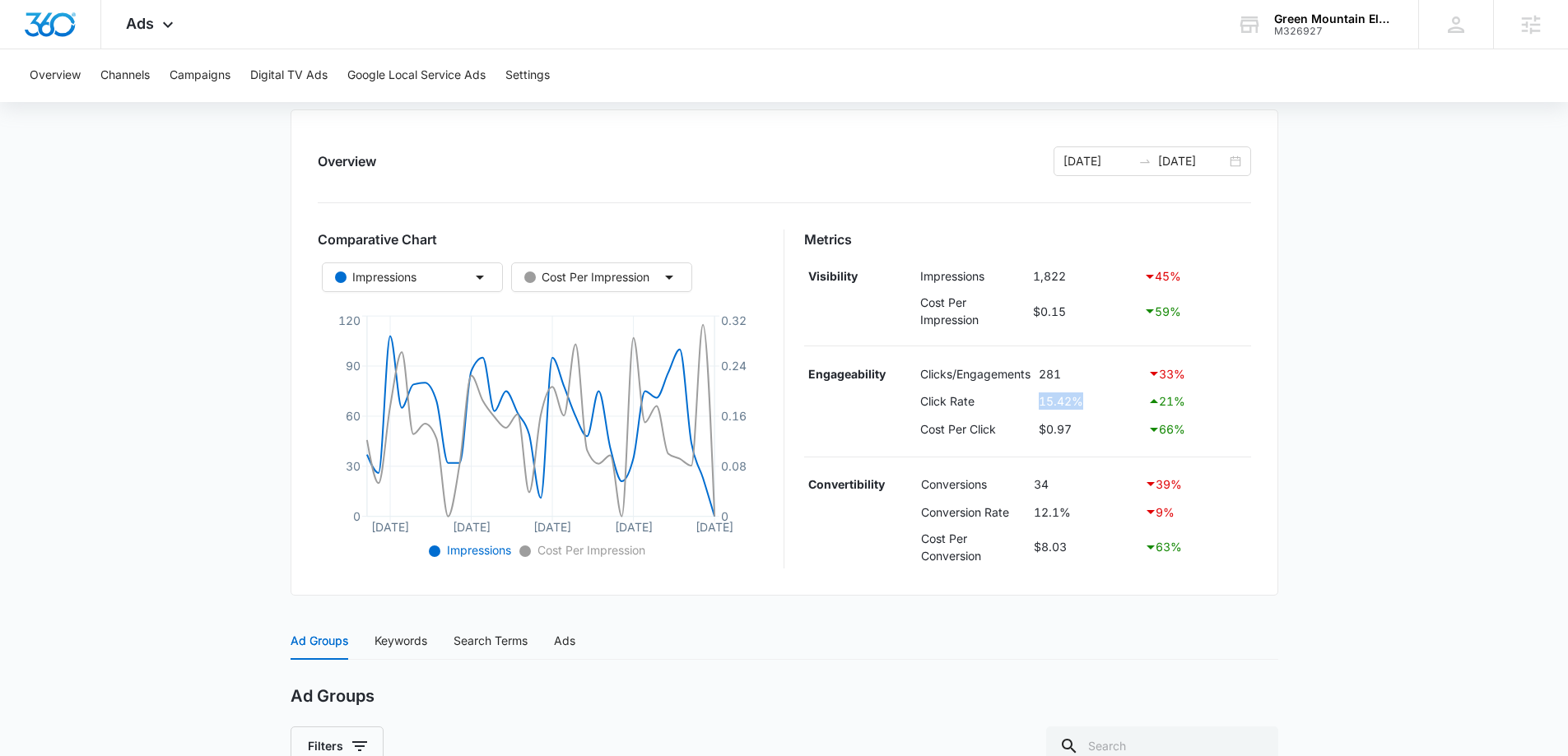
drag, startPoint x: 1044, startPoint y: 403, endPoint x: 1087, endPoint y: 403, distance: 43.0
click at [1087, 403] on td "15.42%" at bounding box center [1088, 402] width 109 height 28
drag, startPoint x: 1033, startPoint y: 510, endPoint x: 1075, endPoint y: 507, distance: 42.1
click at [1075, 507] on td "12.1%" at bounding box center [1084, 512] width 110 height 28
drag, startPoint x: 1039, startPoint y: 405, endPoint x: 1088, endPoint y: 400, distance: 49.3
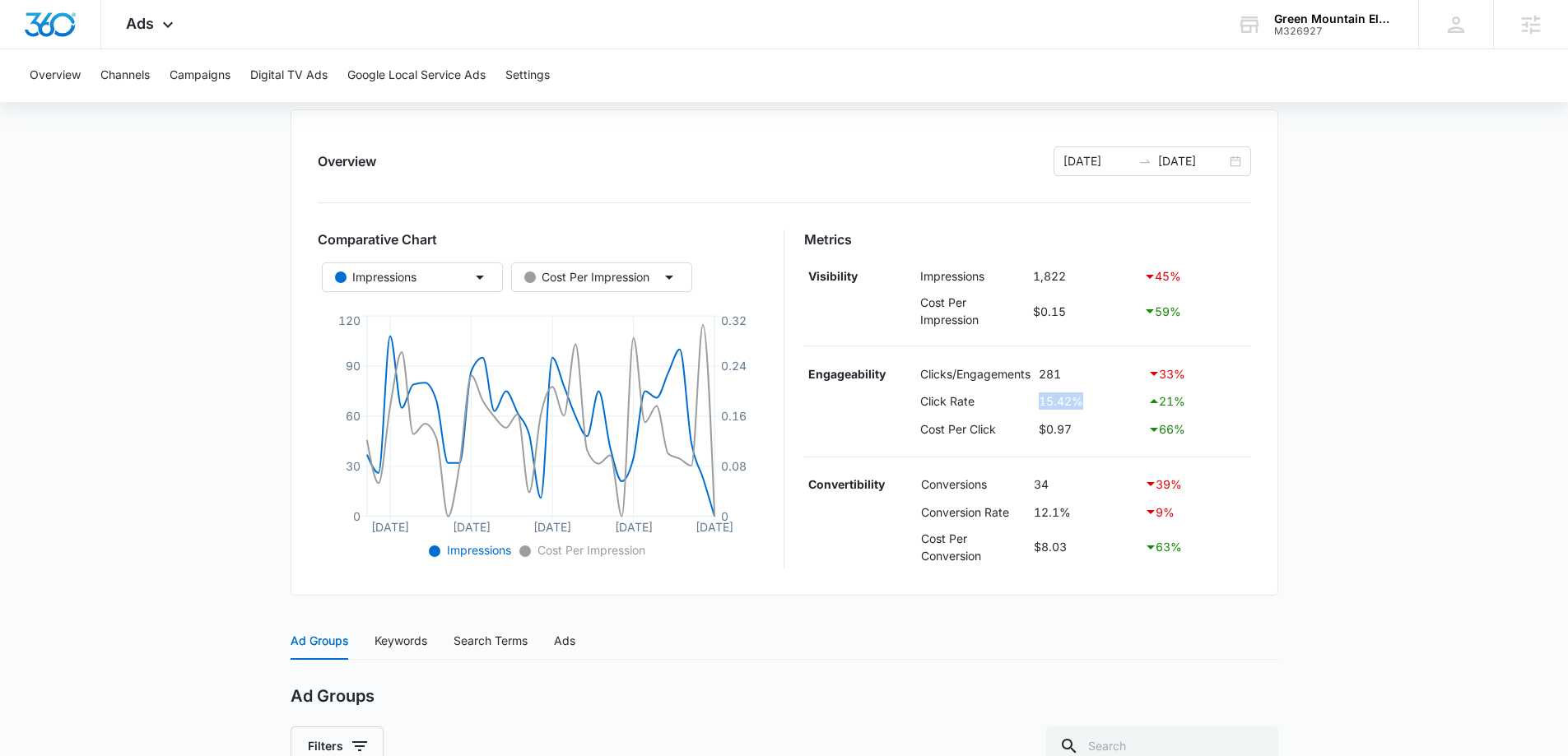
click at [1088, 400] on td "15.42%" at bounding box center [1088, 402] width 109 height 28
drag, startPoint x: 1031, startPoint y: 510, endPoint x: 1087, endPoint y: 511, distance: 56.0
click at [1087, 511] on td "12.1%" at bounding box center [1084, 512] width 110 height 28
drag, startPoint x: 1049, startPoint y: 405, endPoint x: 1095, endPoint y: 405, distance: 46.0
click at [1095, 405] on td "15.42%" at bounding box center [1088, 402] width 109 height 28
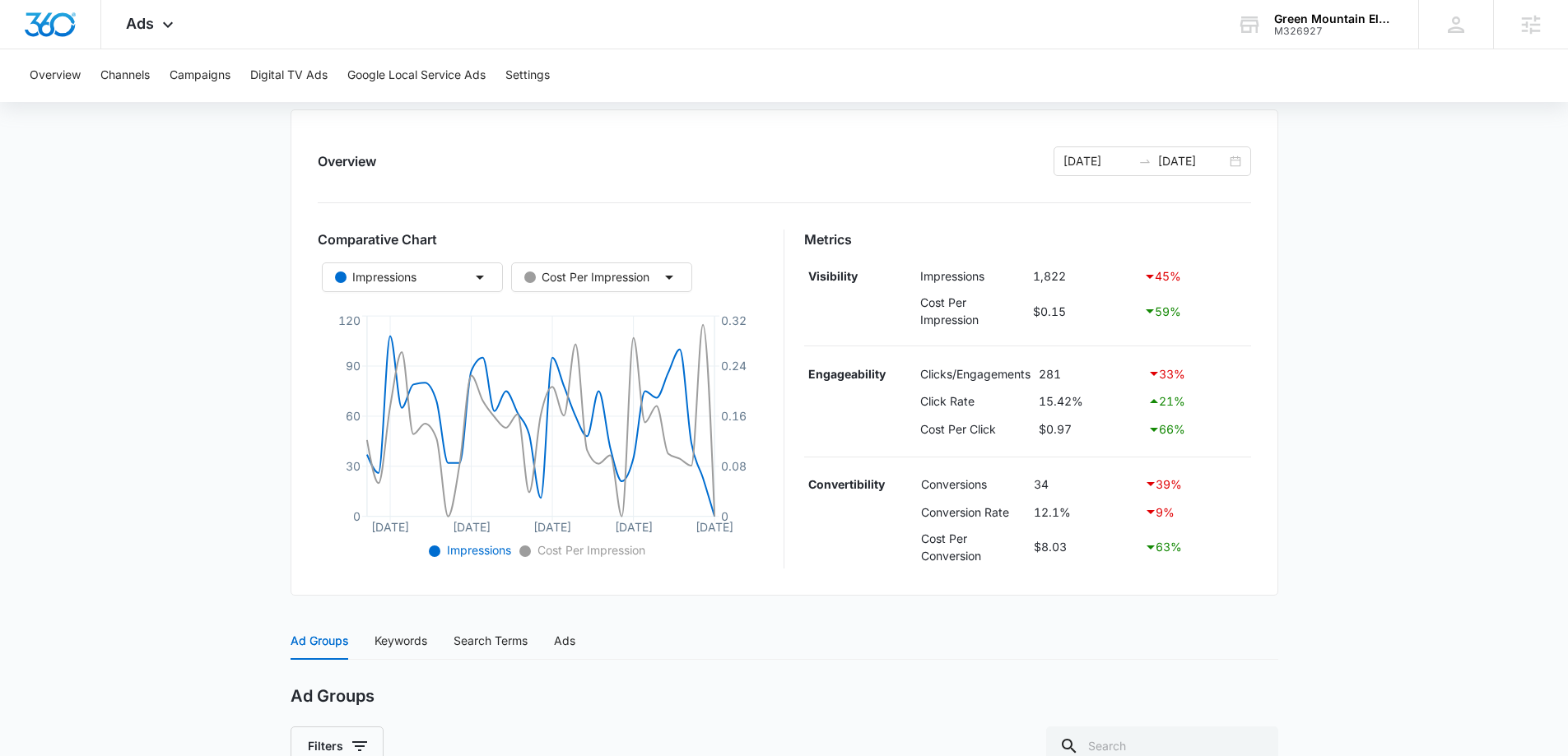
click at [1387, 515] on main "Search - Electric Supply Store | Search Active $9.84 daily , $273.12 Spent Over…" at bounding box center [784, 520] width 1568 height 1061
drag, startPoint x: 1039, startPoint y: 403, endPoint x: 1087, endPoint y: 396, distance: 48.5
click at [1087, 396] on td "15.42%" at bounding box center [1088, 402] width 109 height 28
click at [1038, 515] on td "12.1%" at bounding box center [1084, 512] width 110 height 28
drag, startPoint x: 1030, startPoint y: 515, endPoint x: 1075, endPoint y: 521, distance: 45.4
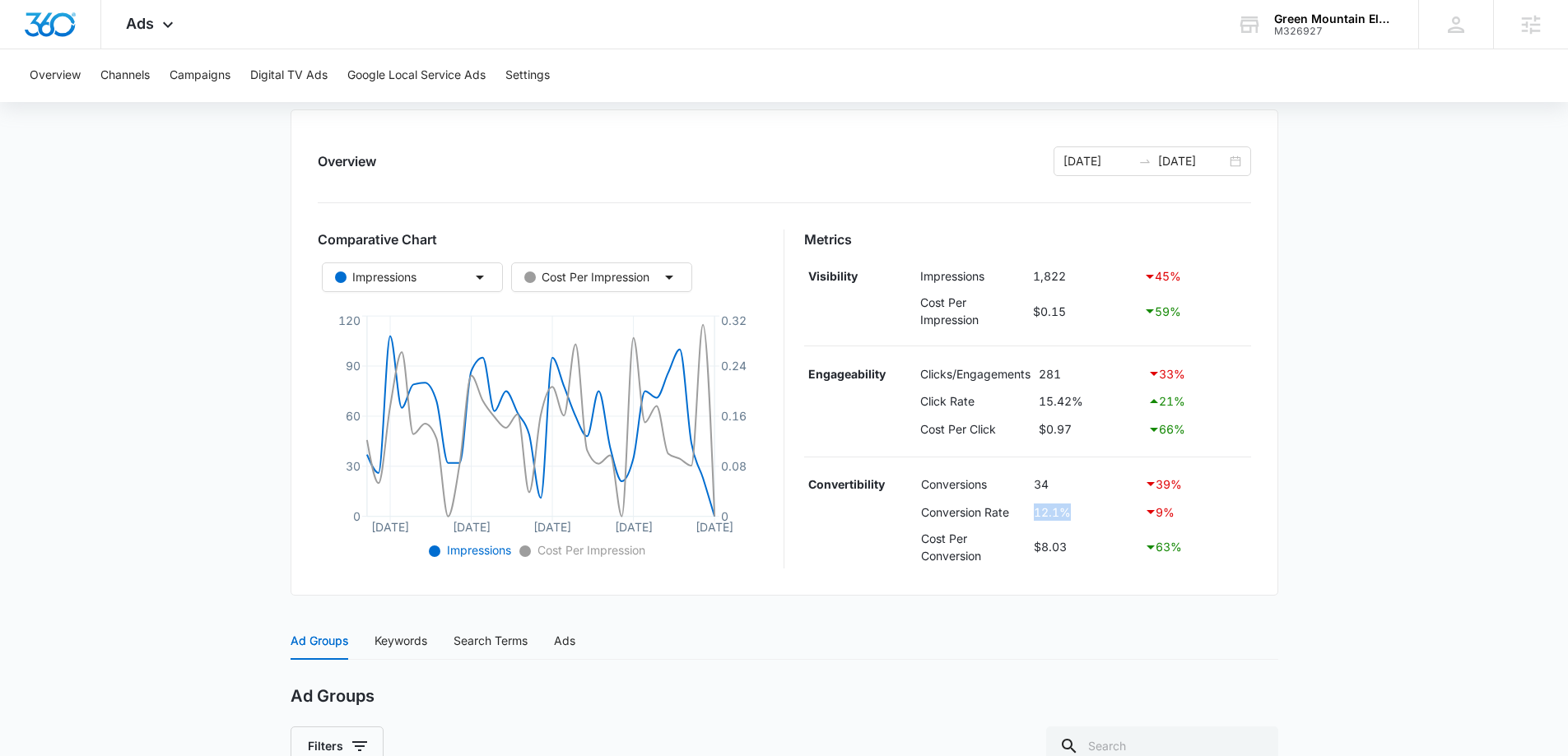
click at [1075, 521] on td "12.1%" at bounding box center [1084, 512] width 110 height 28
click at [202, 476] on main "Search - Electric Supply Store | Search Active $9.84 daily , $273.12 Spent Over…" at bounding box center [784, 520] width 1568 height 1061
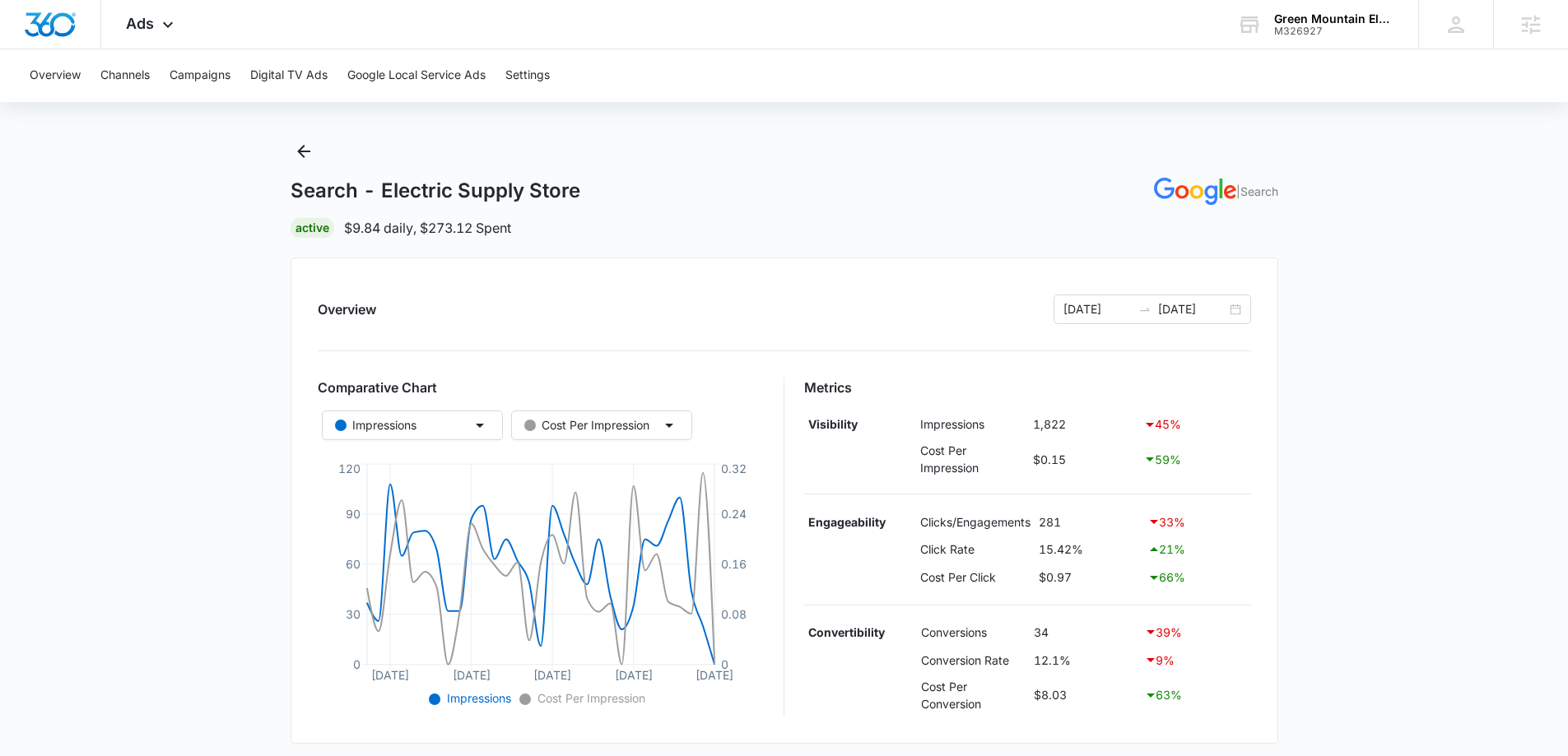
scroll to position [0, 0]
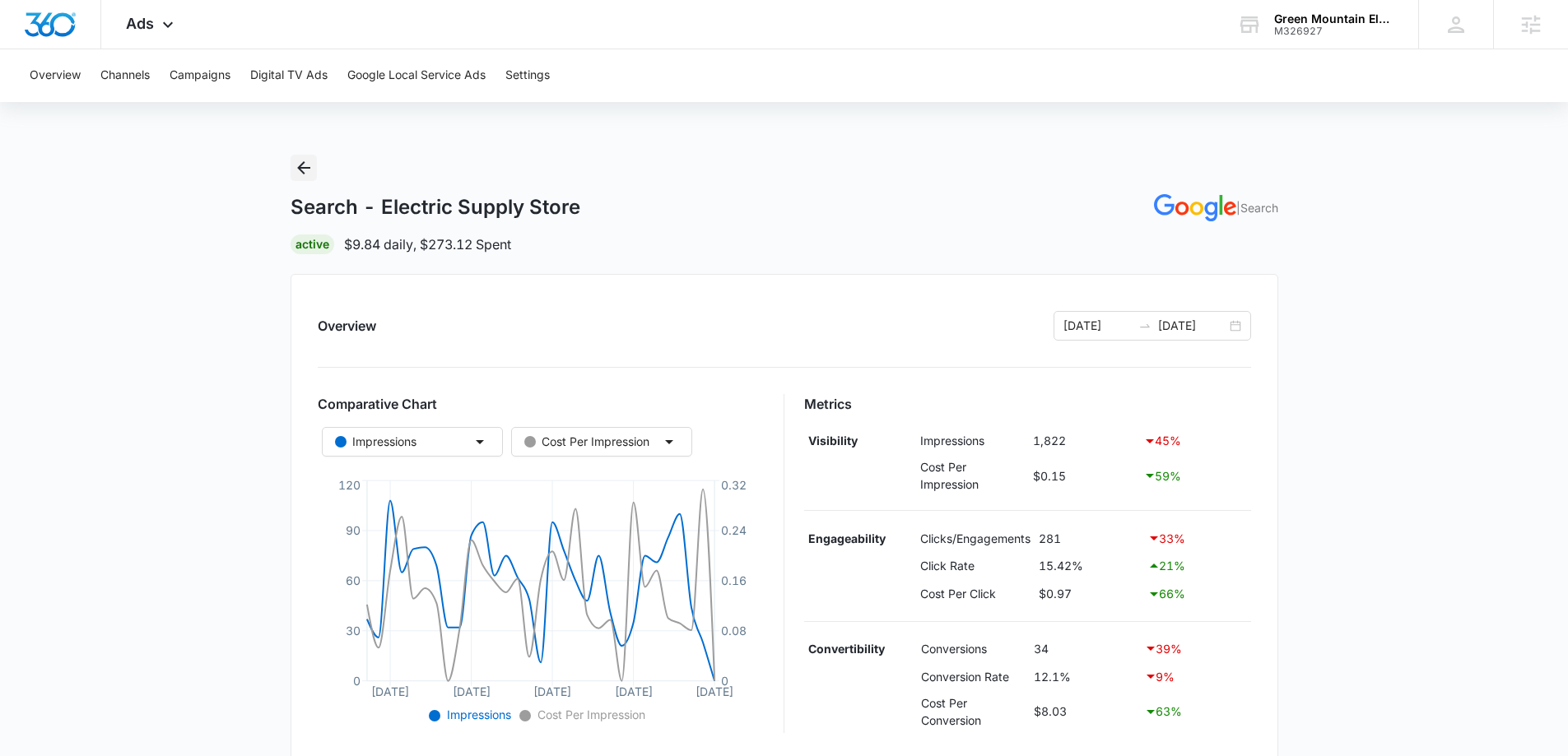
click at [301, 170] on icon "Back" at bounding box center [304, 168] width 19 height 19
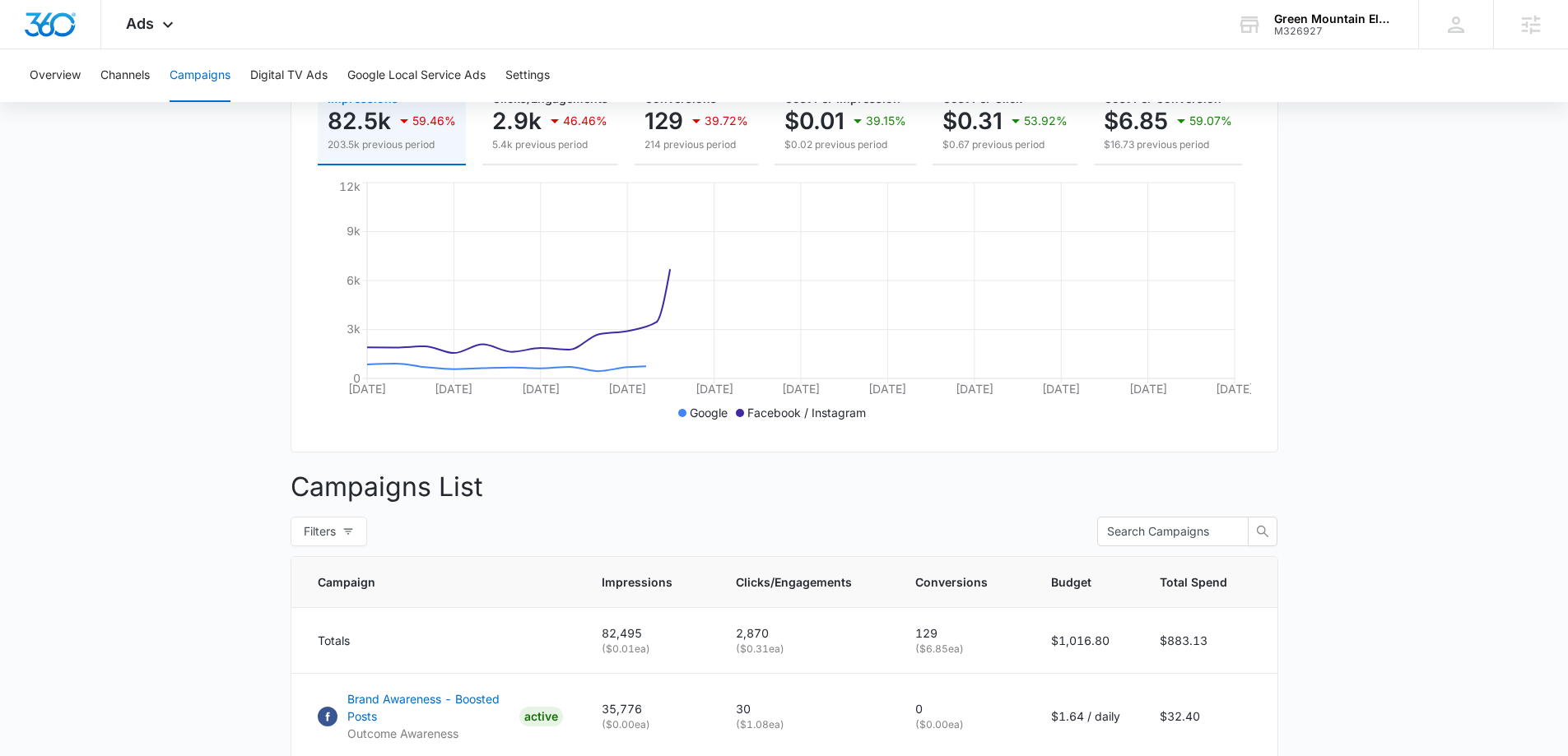
scroll to position [494, 0]
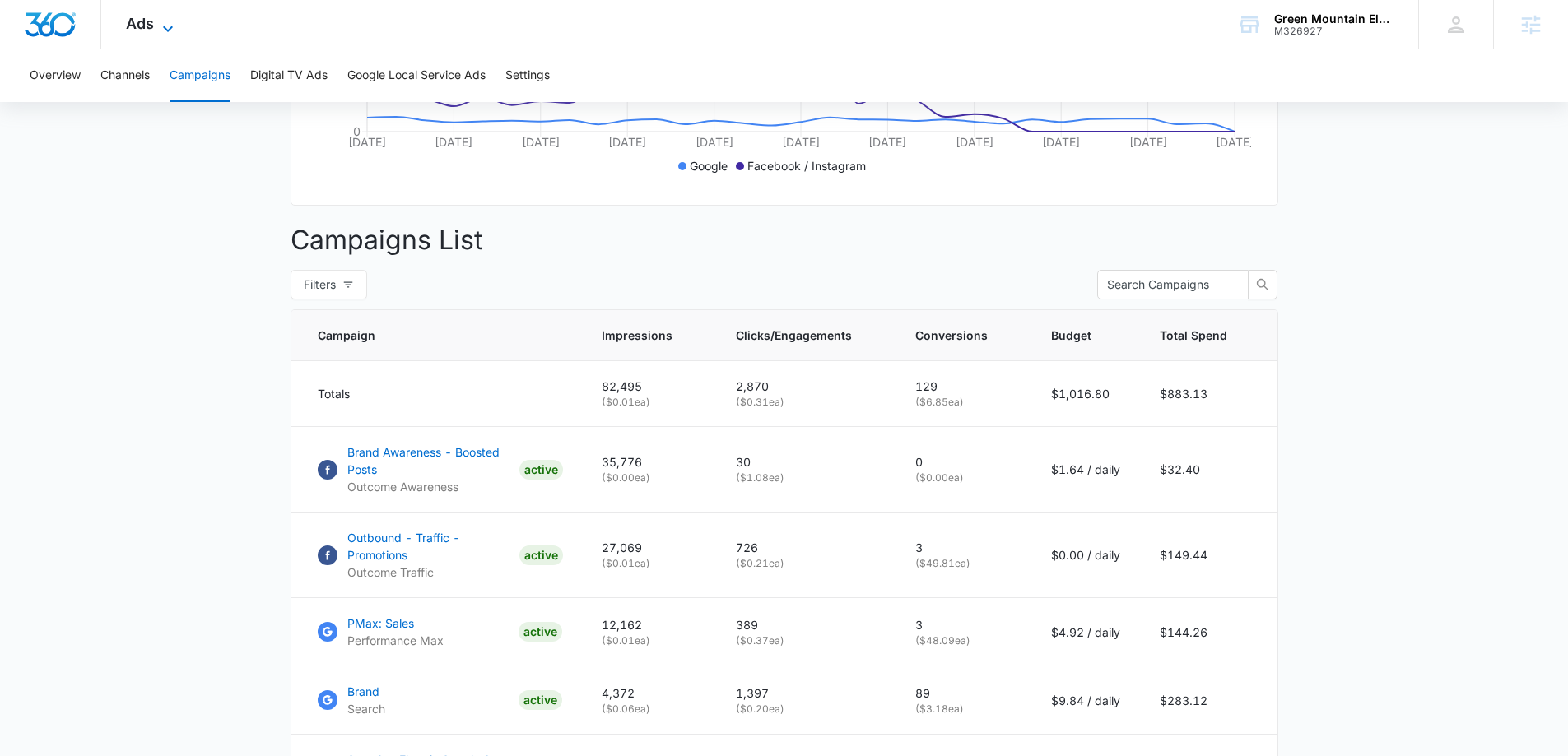
click at [126, 29] on span "Ads" at bounding box center [140, 24] width 28 height 18
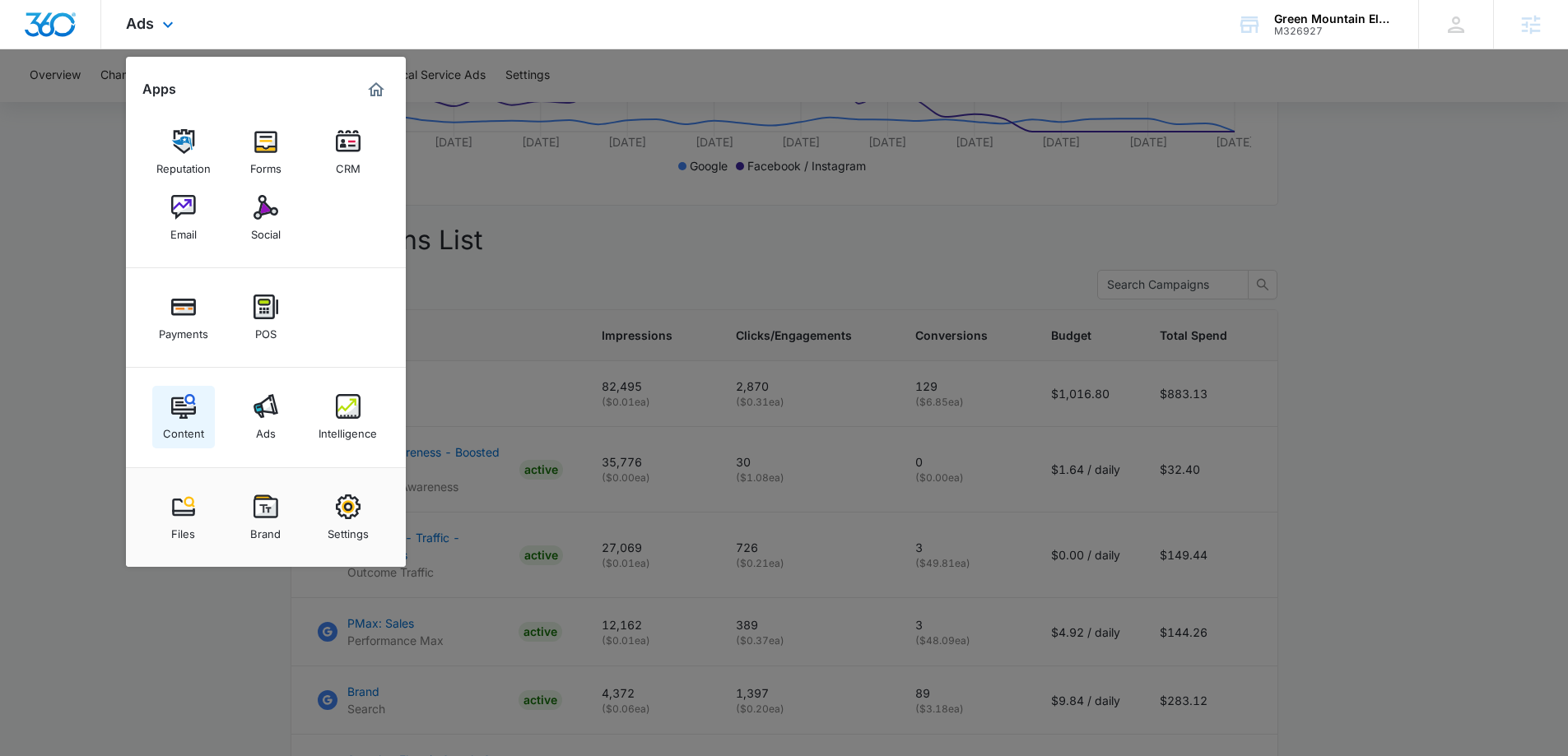
click at [178, 410] on img at bounding box center [184, 406] width 25 height 25
